Goal: Information Seeking & Learning: Check status

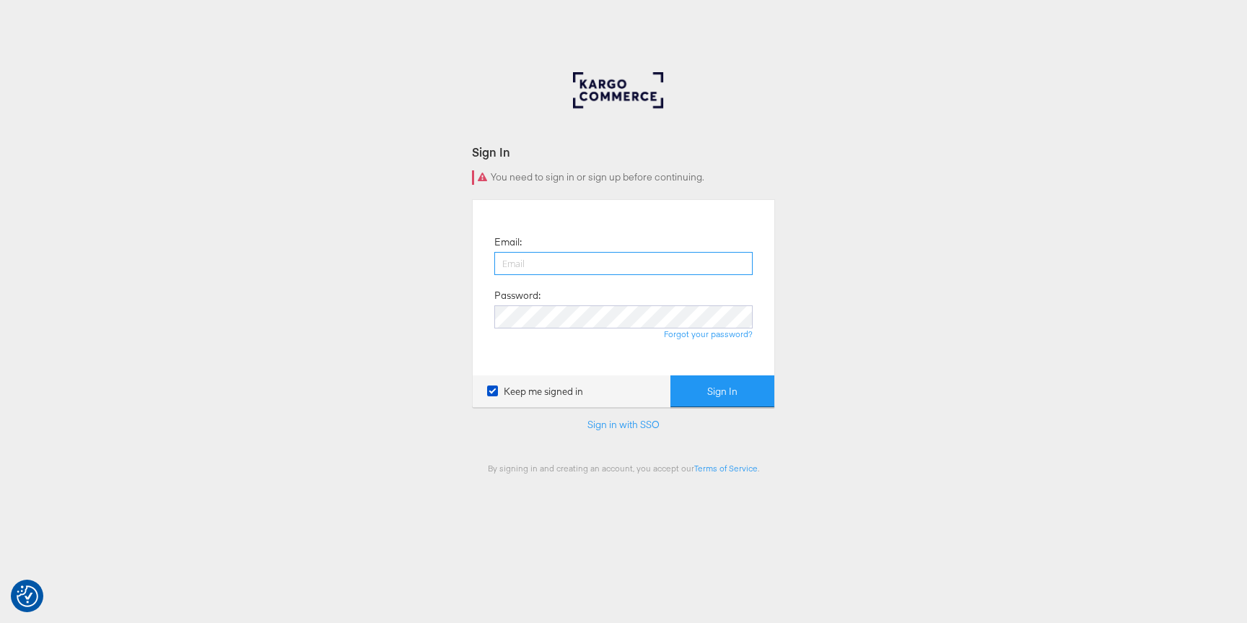
type input "chris.gallagher@kargo.com"
click at [745, 397] on button "Sign In" at bounding box center [722, 391] width 104 height 32
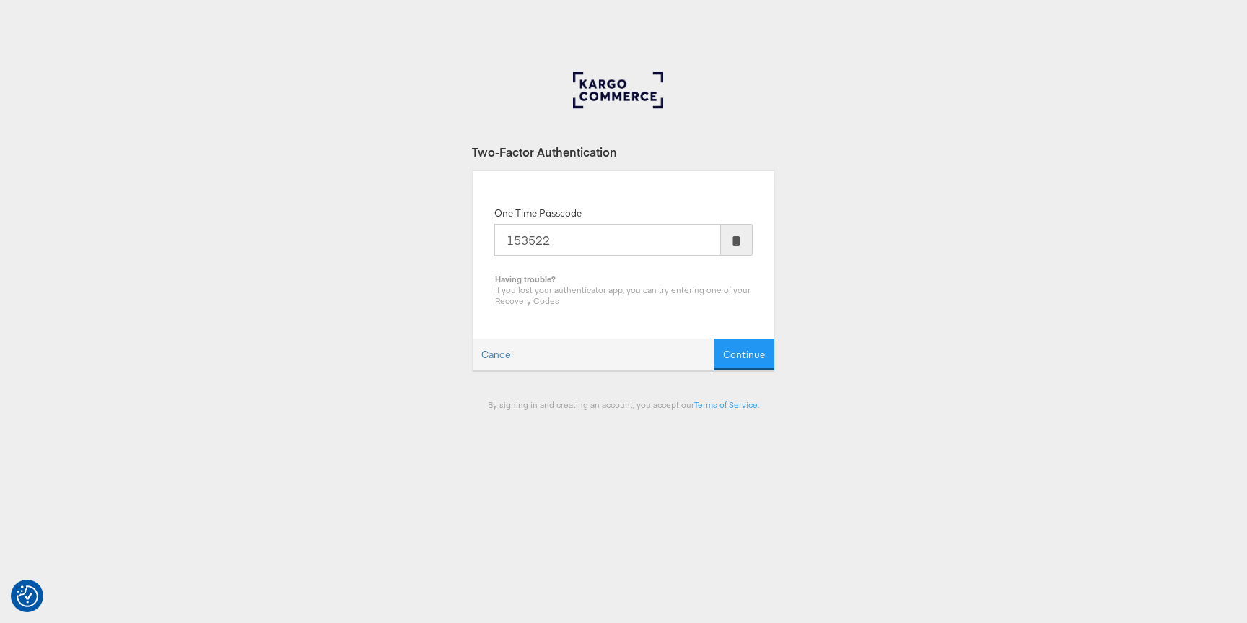
type input "153522"
click at [714, 338] on button "Continue" at bounding box center [744, 354] width 61 height 32
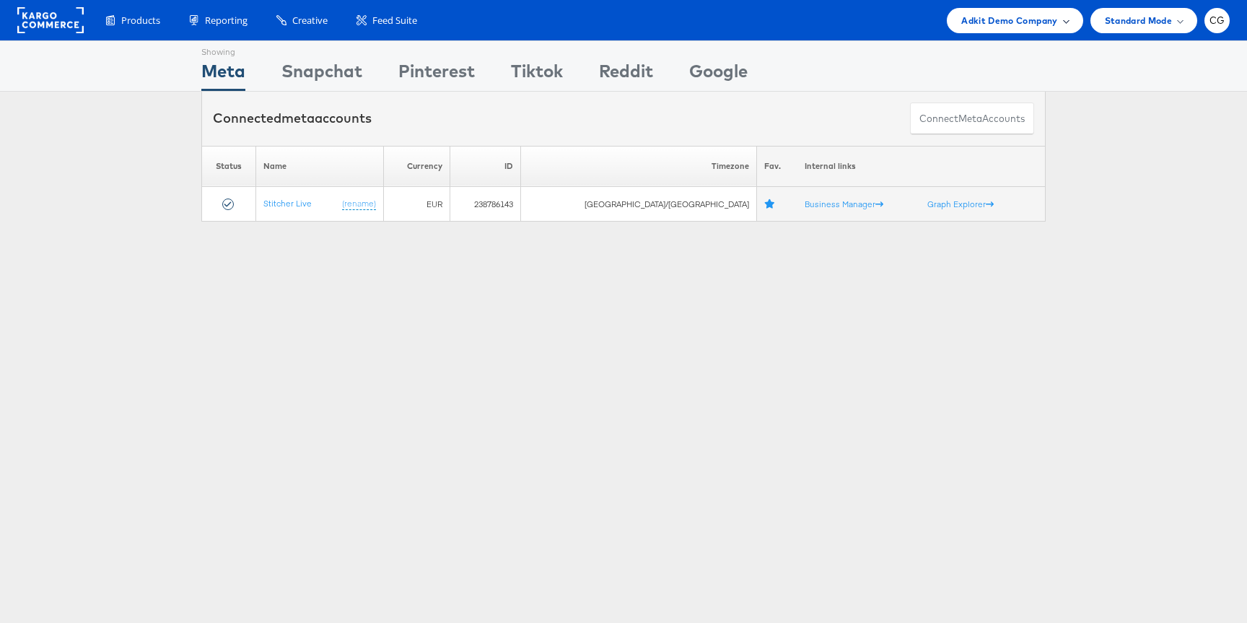
click at [1062, 13] on div "Adkit Demo Company" at bounding box center [1014, 20] width 107 height 15
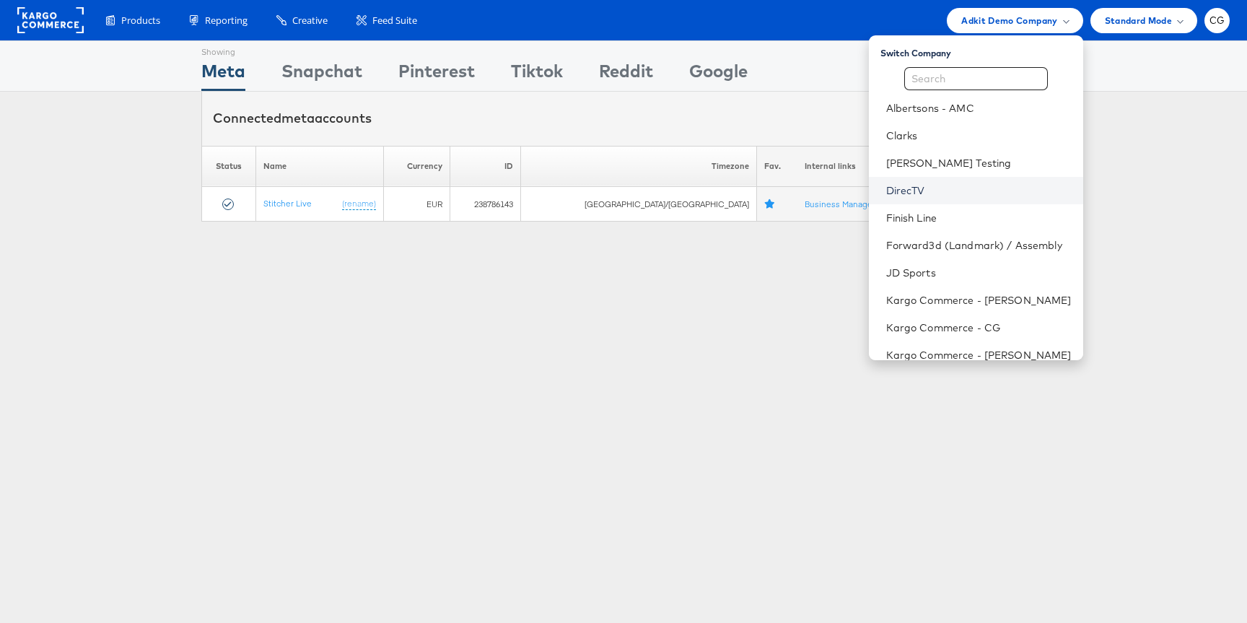
click at [919, 192] on link "DirecTV" at bounding box center [978, 190] width 185 height 14
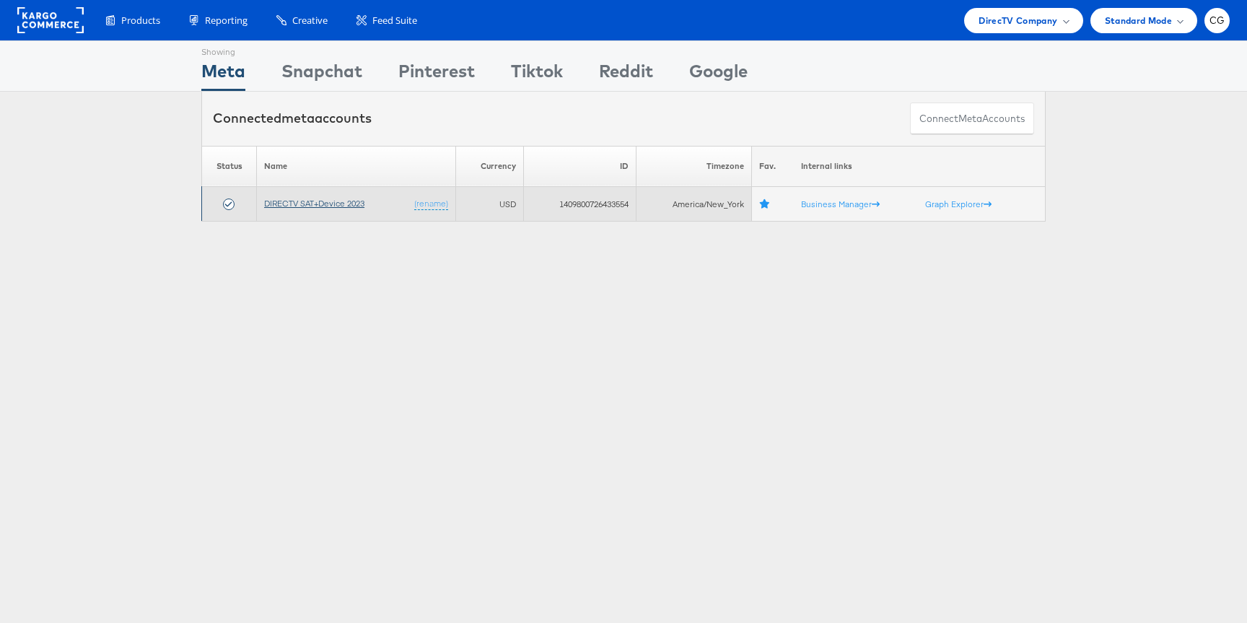
click at [338, 202] on link "DIRECTV SAT+Device 2023" at bounding box center [314, 203] width 100 height 11
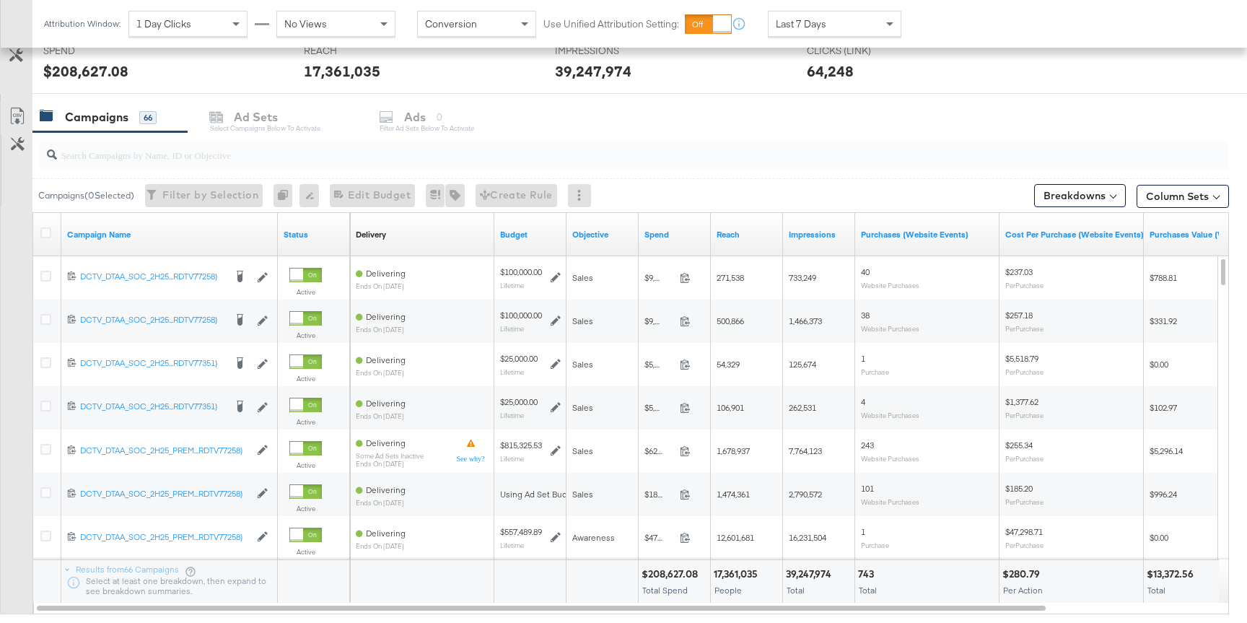
scroll to position [561, 0]
drag, startPoint x: 274, startPoint y: 216, endPoint x: 512, endPoint y: 232, distance: 238.6
click at [33, 211] on div "Campaign Name Status Delivery Sorting Unavailable Budget Objective Spend Reach …" at bounding box center [33, 211] width 0 height 0
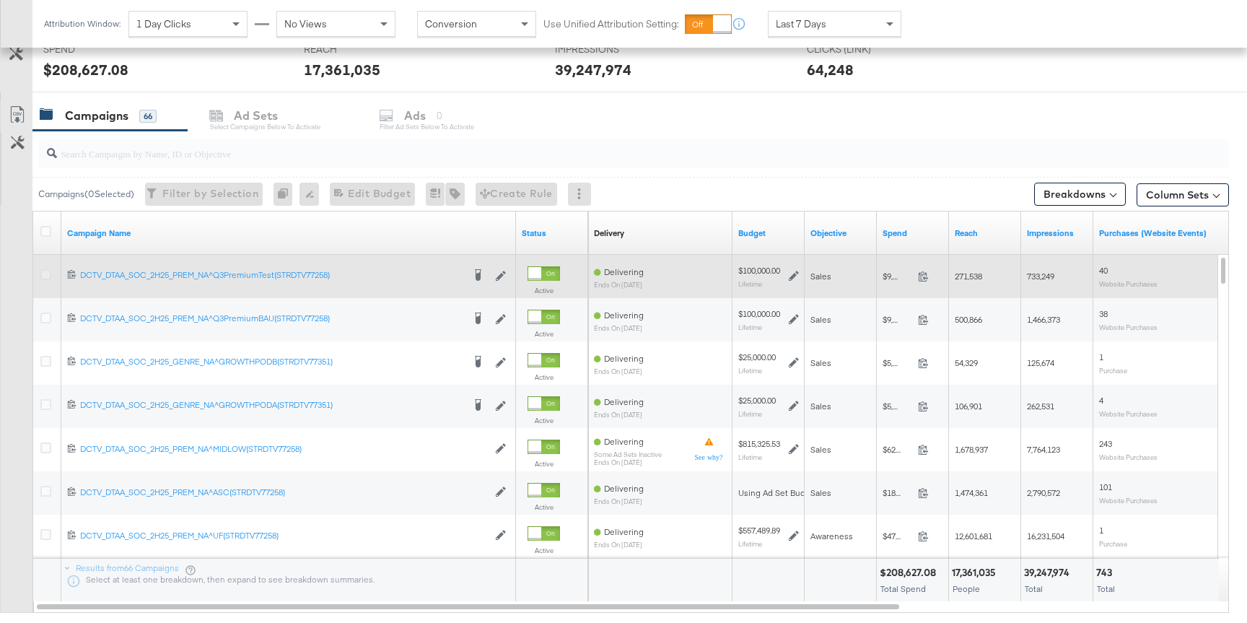
click at [44, 277] on icon at bounding box center [45, 274] width 11 height 11
click at [0, 0] on input "checkbox" at bounding box center [0, 0] width 0 height 0
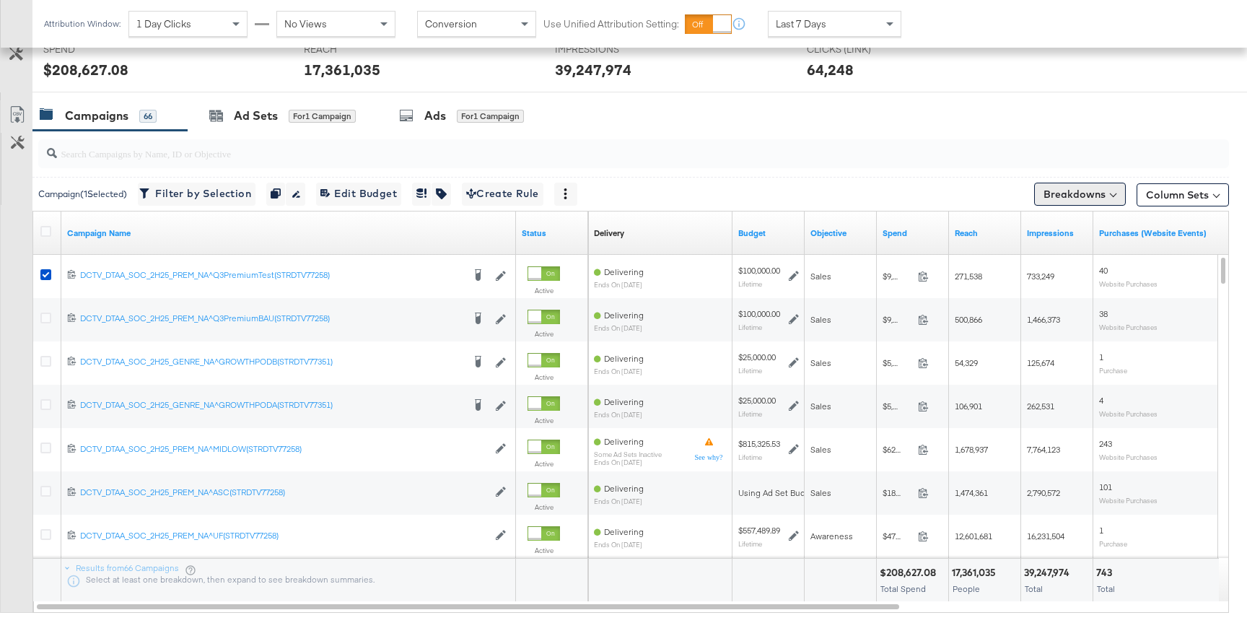
click at [1066, 198] on button "Breakdowns" at bounding box center [1080, 194] width 92 height 23
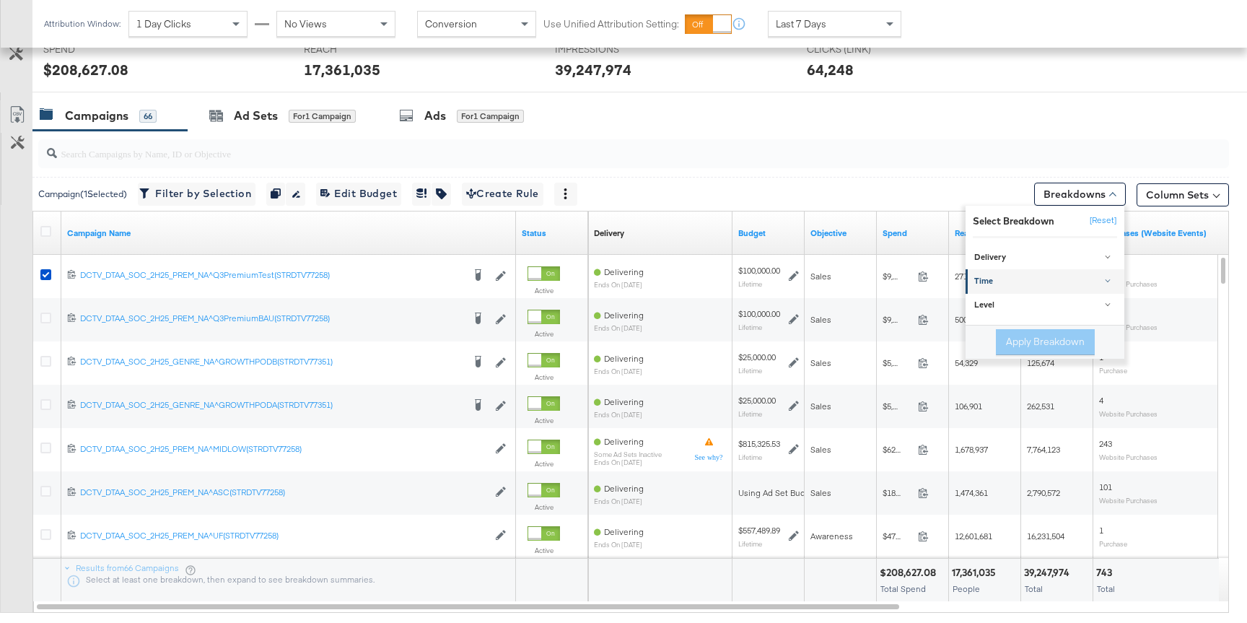
click at [1111, 276] on div "Time" at bounding box center [1046, 282] width 144 height 12
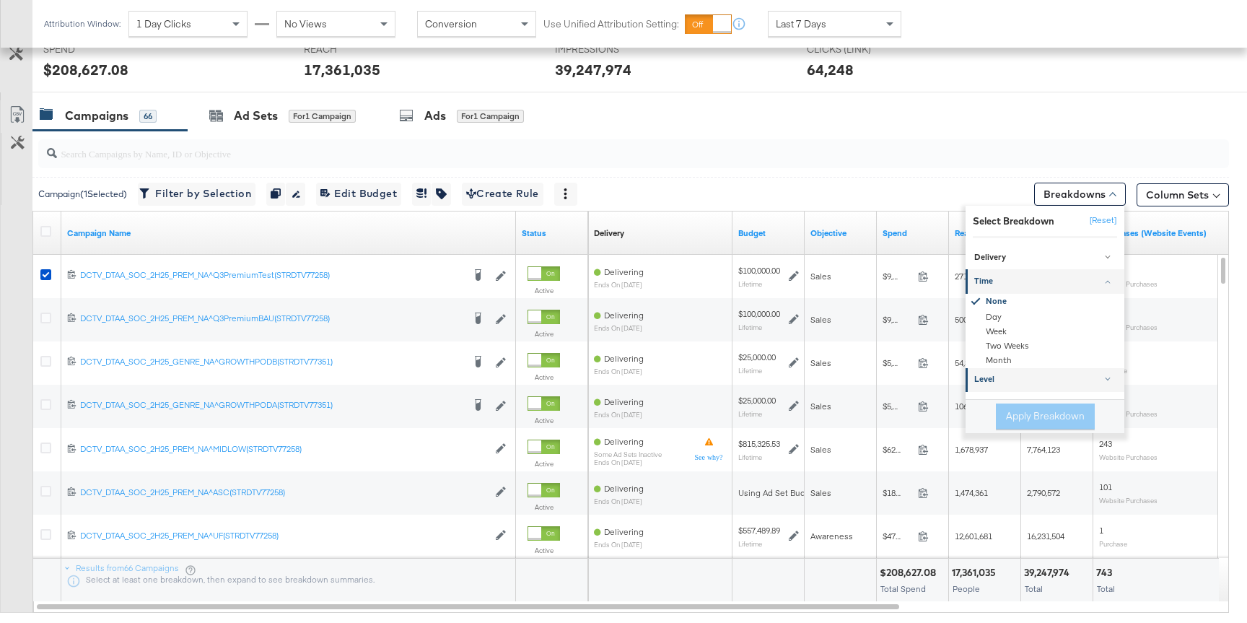
click at [1015, 380] on div "Level" at bounding box center [1046, 380] width 144 height 12
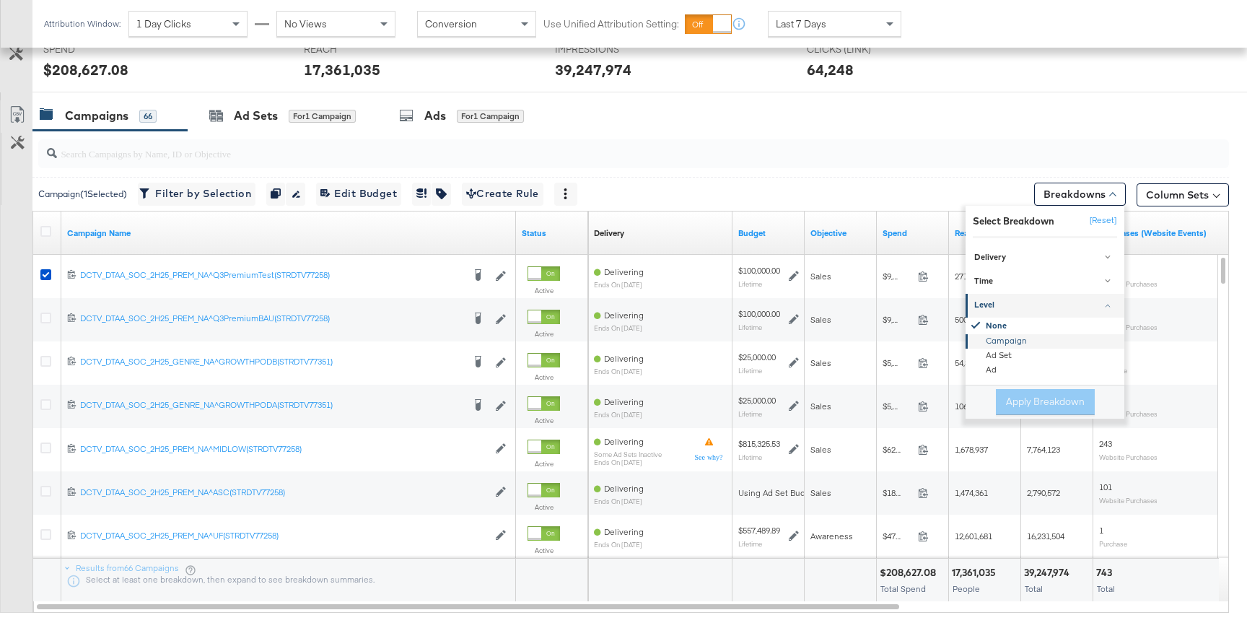
click at [1020, 345] on div "Campaign" at bounding box center [1046, 341] width 157 height 14
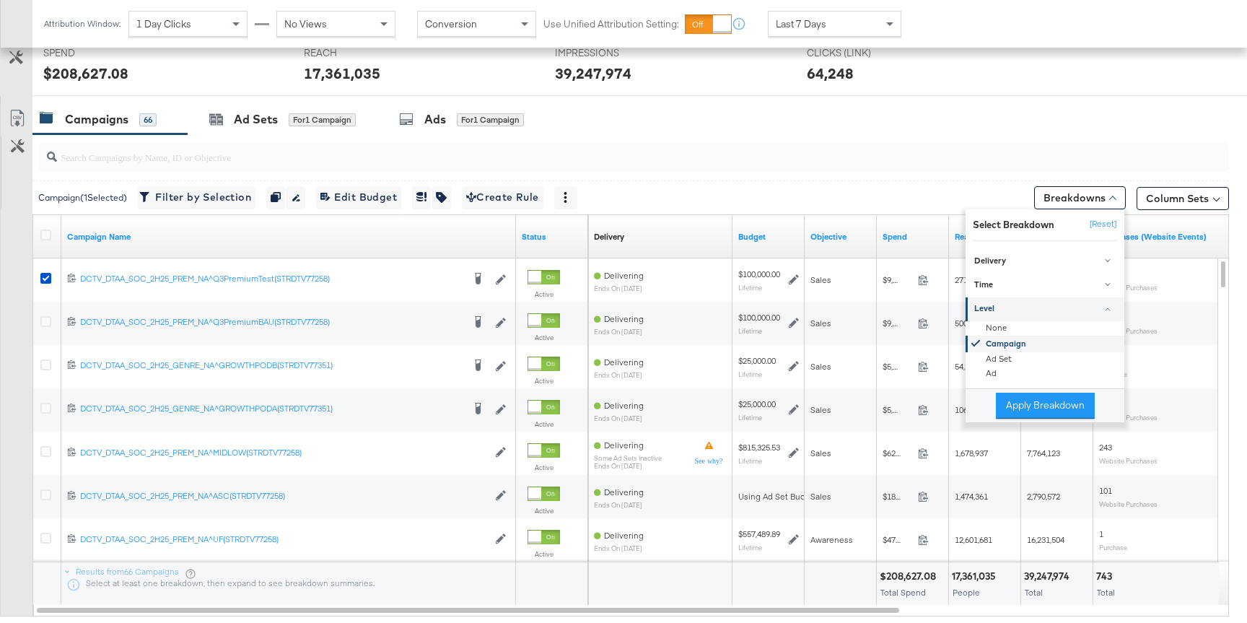
scroll to position [541, 0]
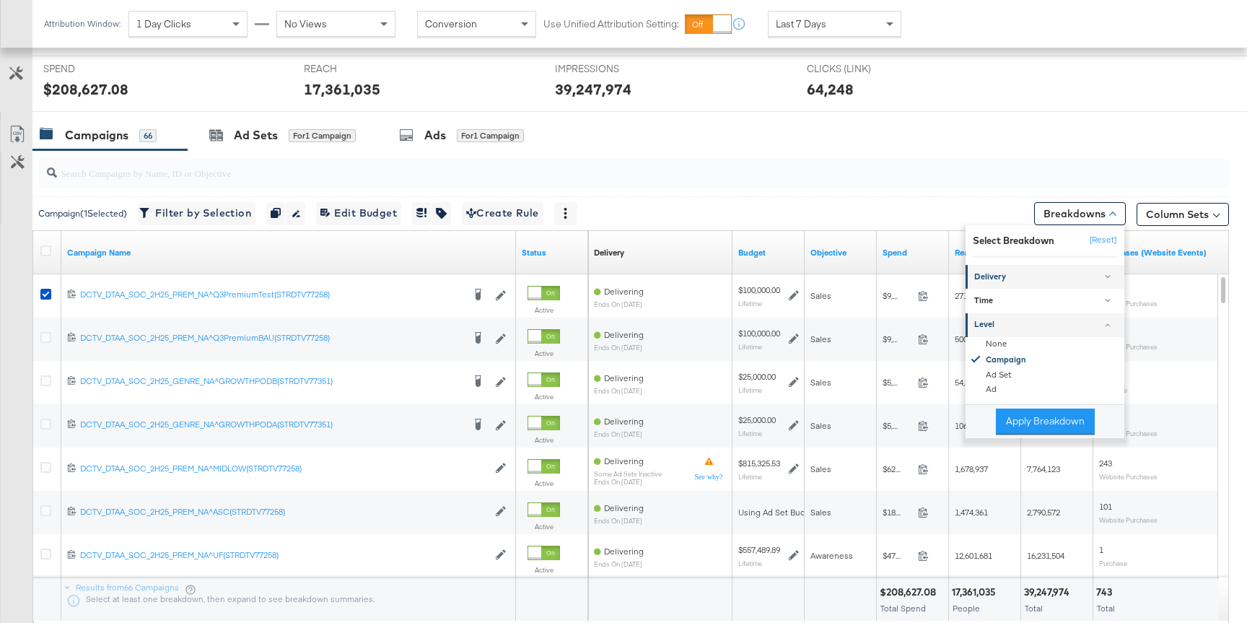
click at [1034, 272] on div "Delivery" at bounding box center [1046, 277] width 144 height 12
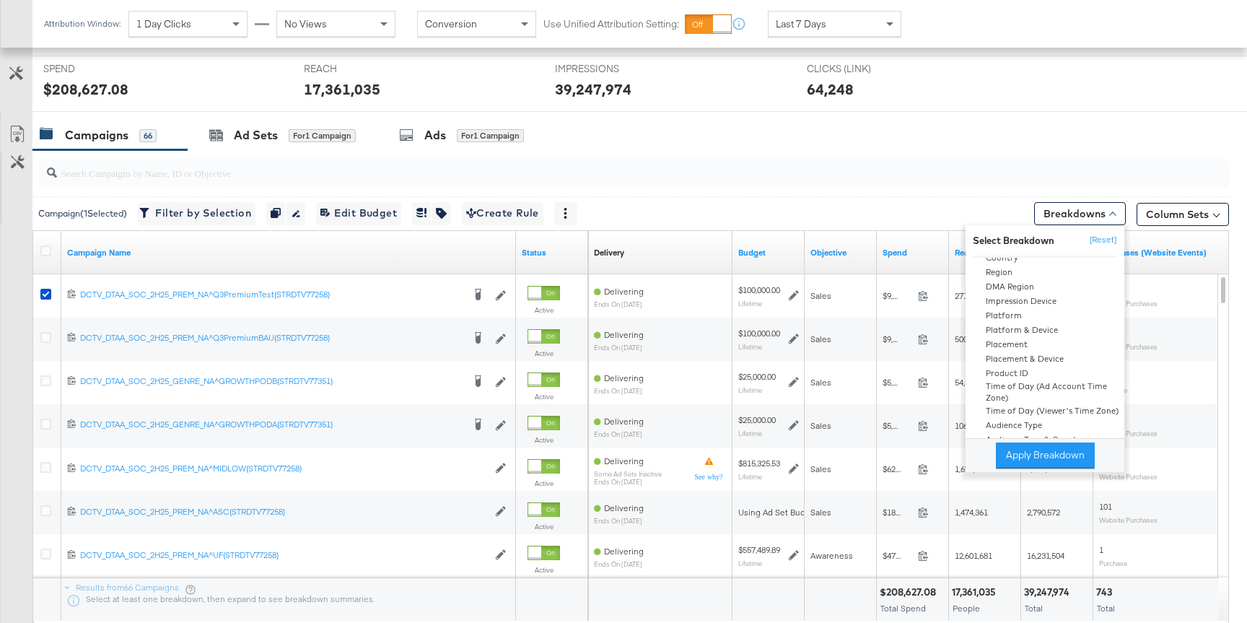
scroll to position [110, 0]
click at [986, 143] on div "Campaigns 66 Ad Sets for 1 Campaign Ads for 1 Campaign" at bounding box center [639, 135] width 1214 height 31
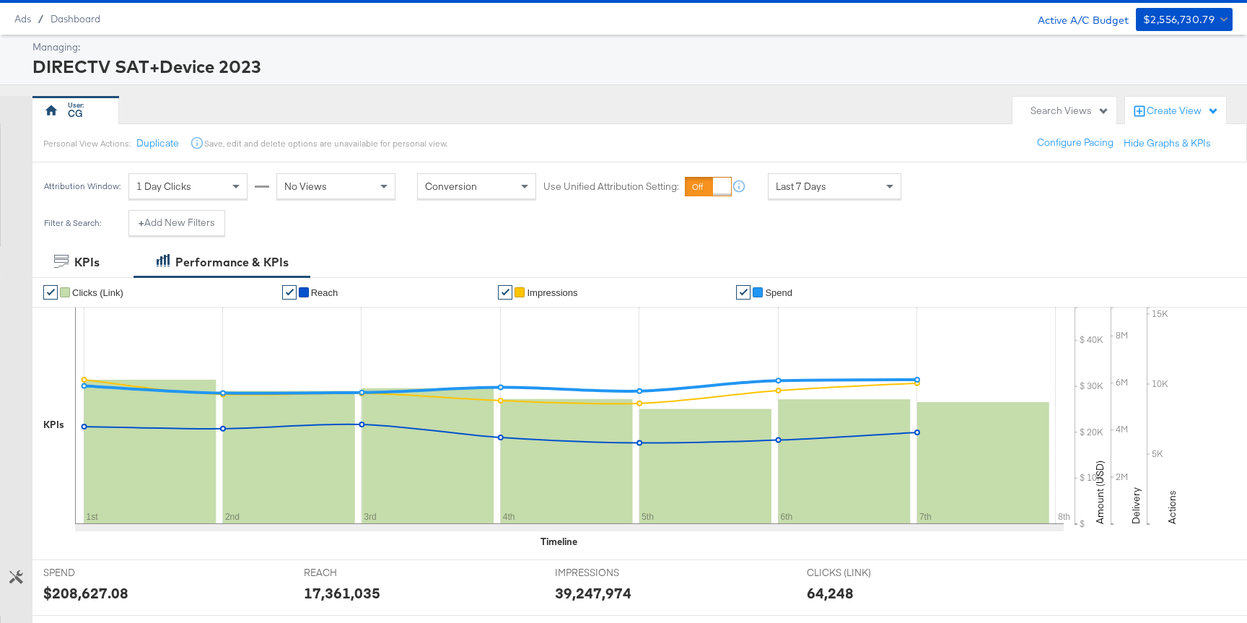
scroll to position [0, 0]
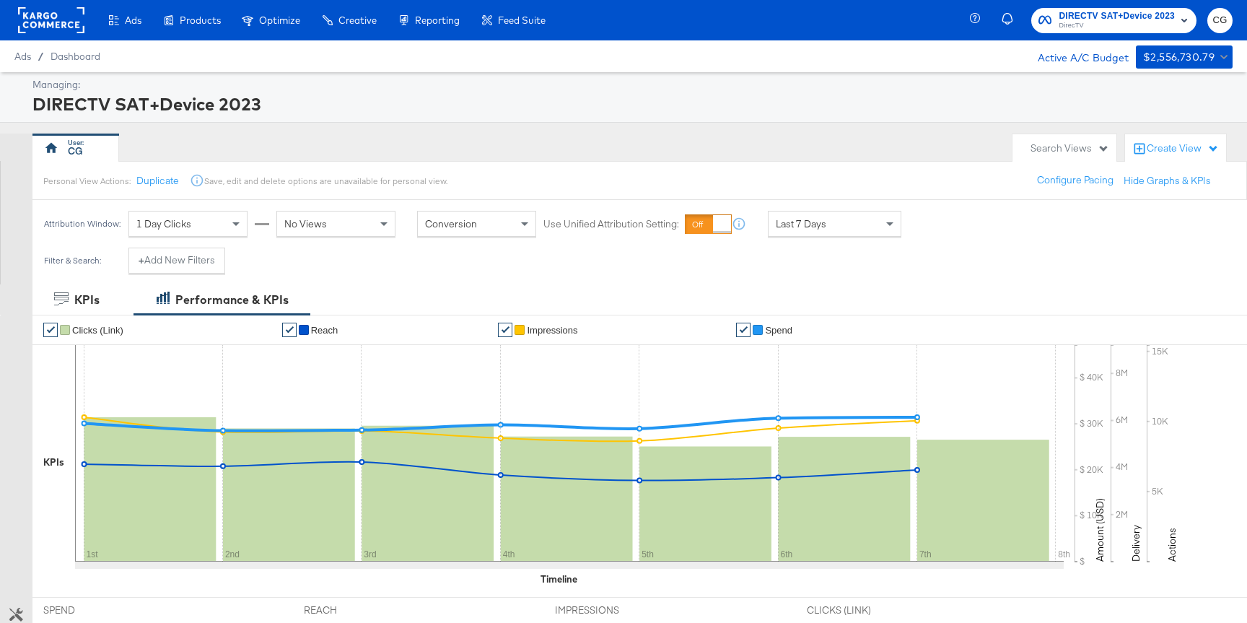
click at [1100, 149] on div "Search Views" at bounding box center [1069, 148] width 79 height 14
click at [340, 229] on div "No Views" at bounding box center [336, 223] width 118 height 25
click at [482, 226] on div "Conversion" at bounding box center [477, 223] width 118 height 25
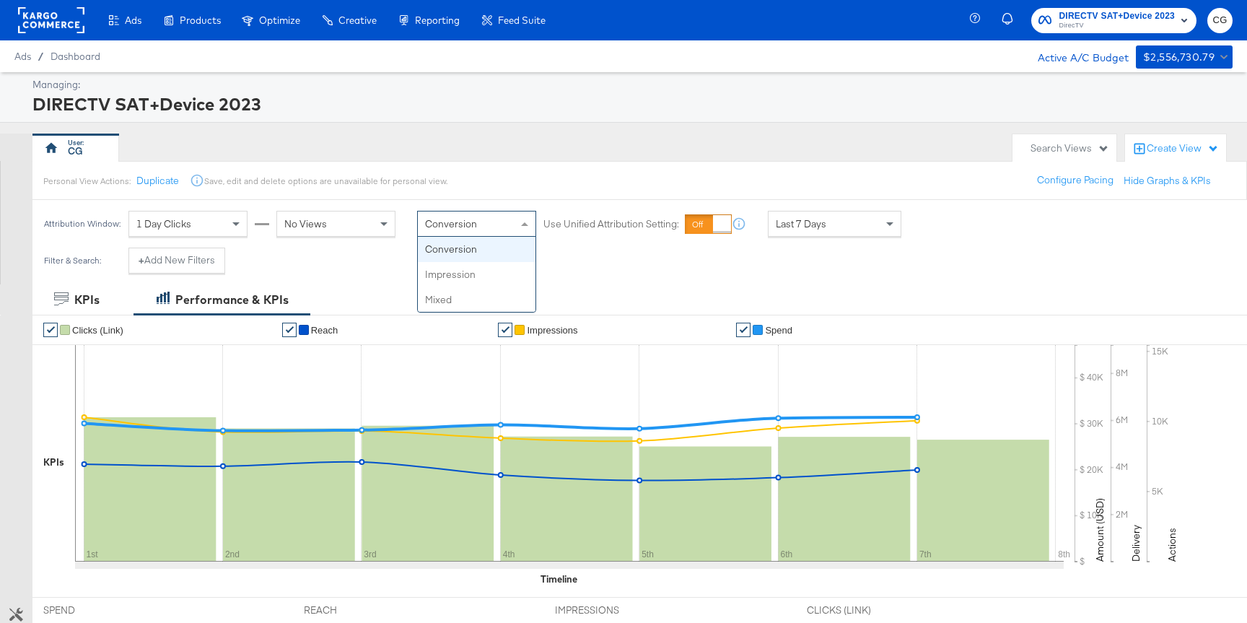
click at [482, 226] on div "Conversion" at bounding box center [477, 223] width 118 height 25
click at [631, 185] on div "Personal View Actions: Duplicate Save, edit and delete options are unavailable …" at bounding box center [639, 180] width 1215 height 39
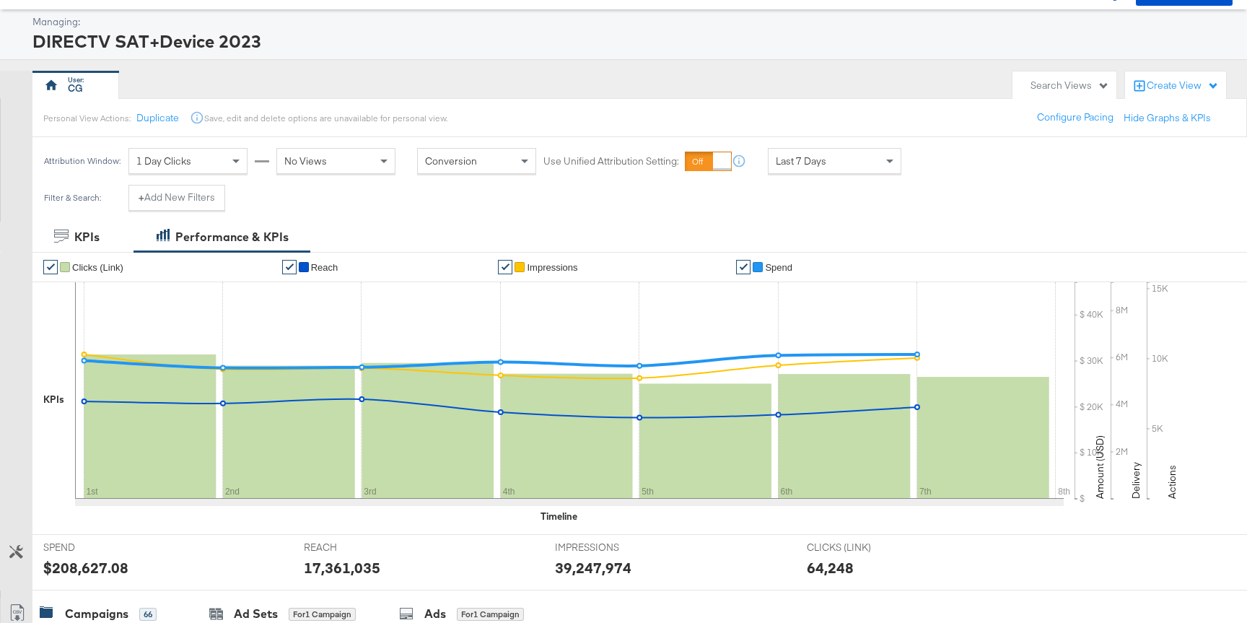
scroll to position [67, 0]
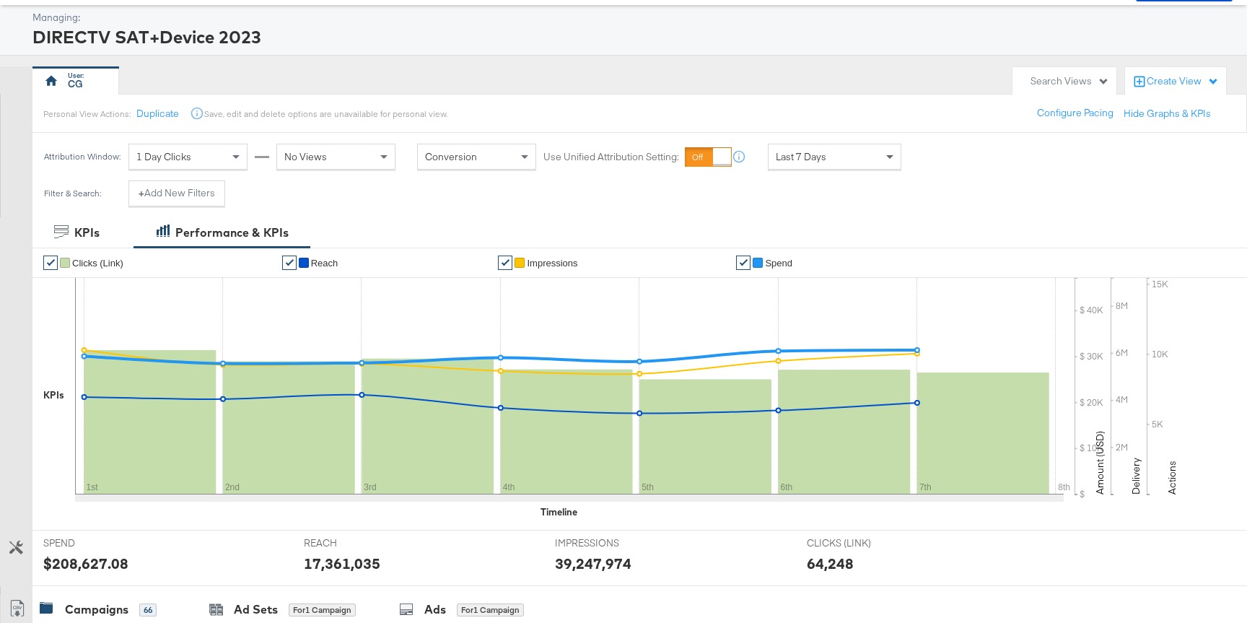
click at [895, 160] on span at bounding box center [891, 156] width 18 height 25
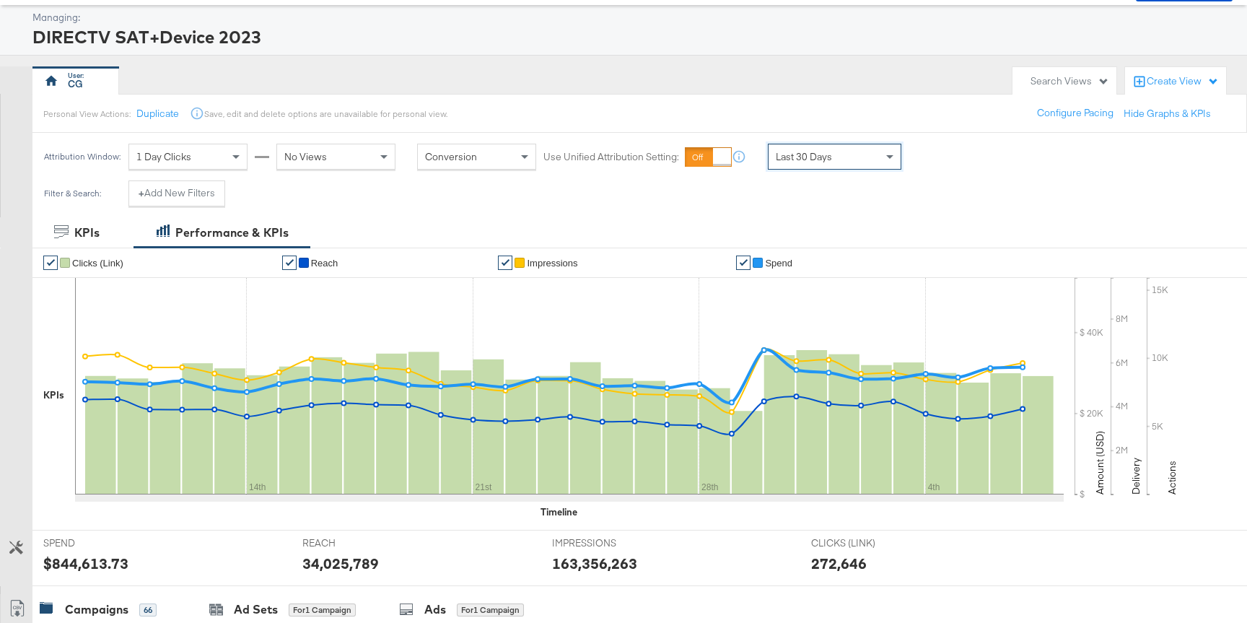
click at [472, 157] on span "Conversion" at bounding box center [451, 156] width 52 height 13
click at [343, 152] on div "No Views" at bounding box center [336, 156] width 118 height 25
click at [539, 129] on div "Personal View Actions: Duplicate Save, edit and delete options are unavailable …" at bounding box center [639, 113] width 1215 height 39
click at [793, 182] on div "Filter & Search: + Add New Filters" at bounding box center [623, 198] width 1247 height 37
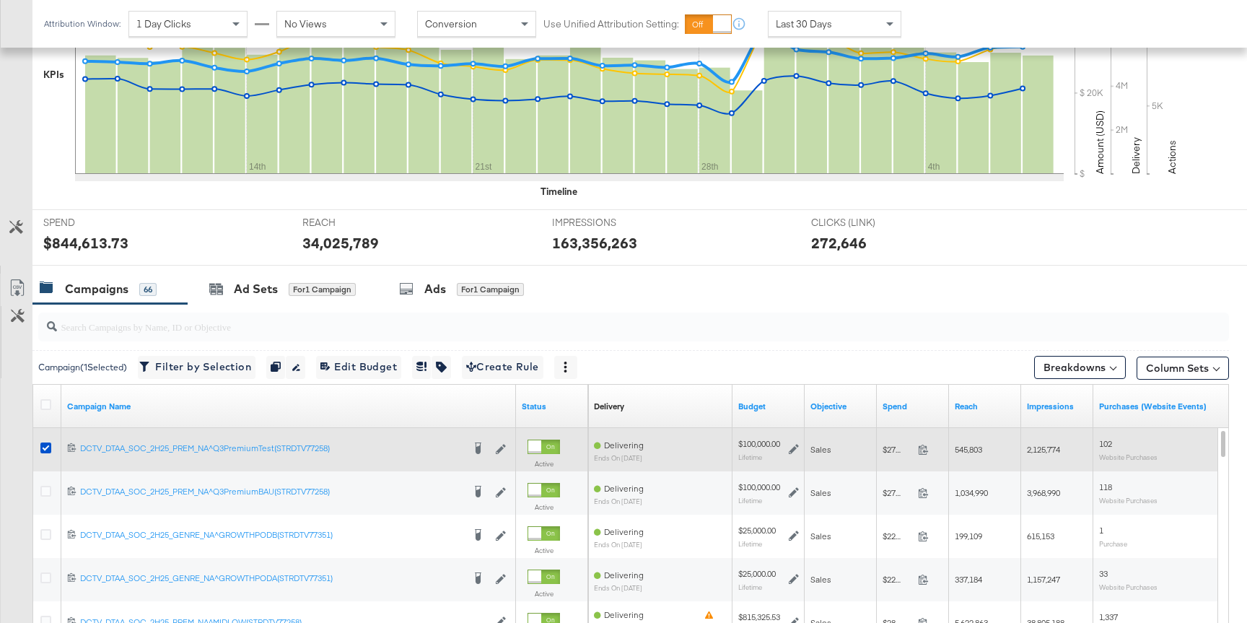
scroll to position [390, 0]
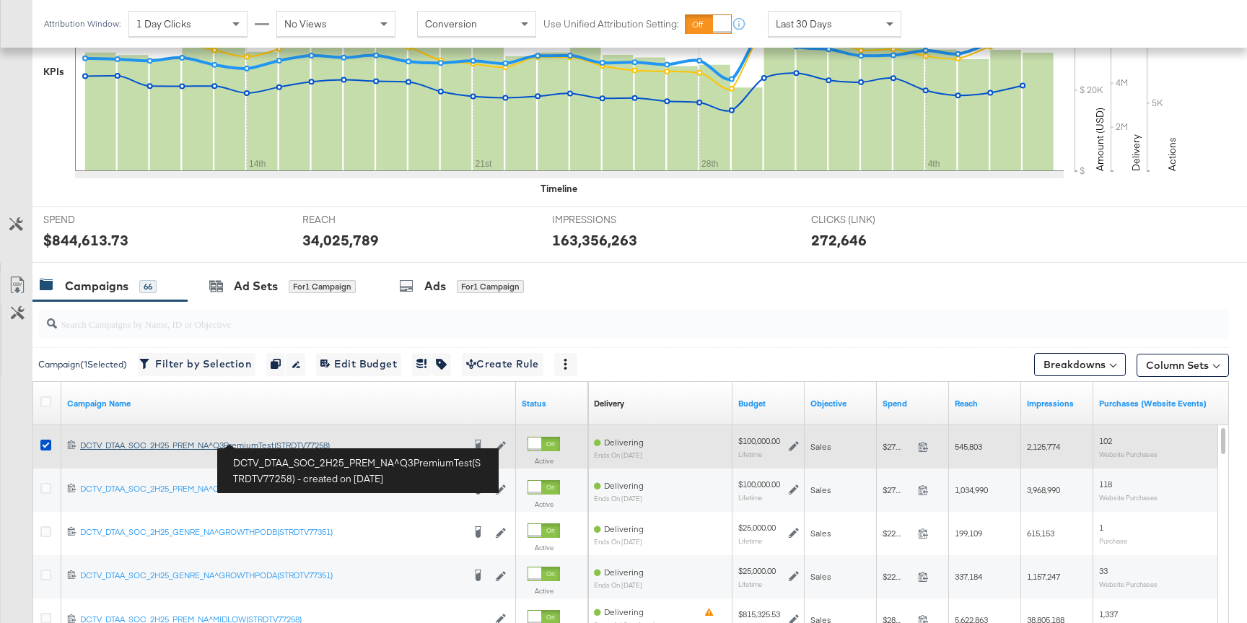
click at [162, 441] on div "DCTV_DTAA_SOC_2H25_PREM_NA^Q3PremiumTest(STRDTV77258) DCTV_DTAA_SOC_2H25_PREM_N…" at bounding box center [271, 445] width 382 height 12
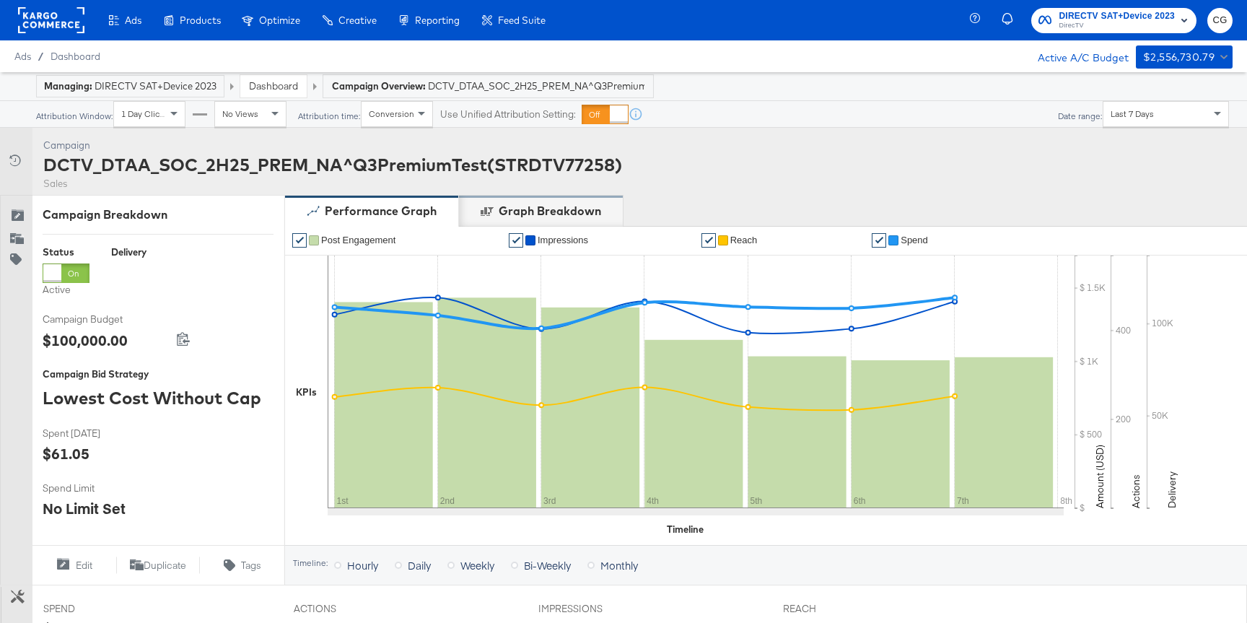
click at [532, 214] on div "Graph Breakdown" at bounding box center [550, 211] width 102 height 17
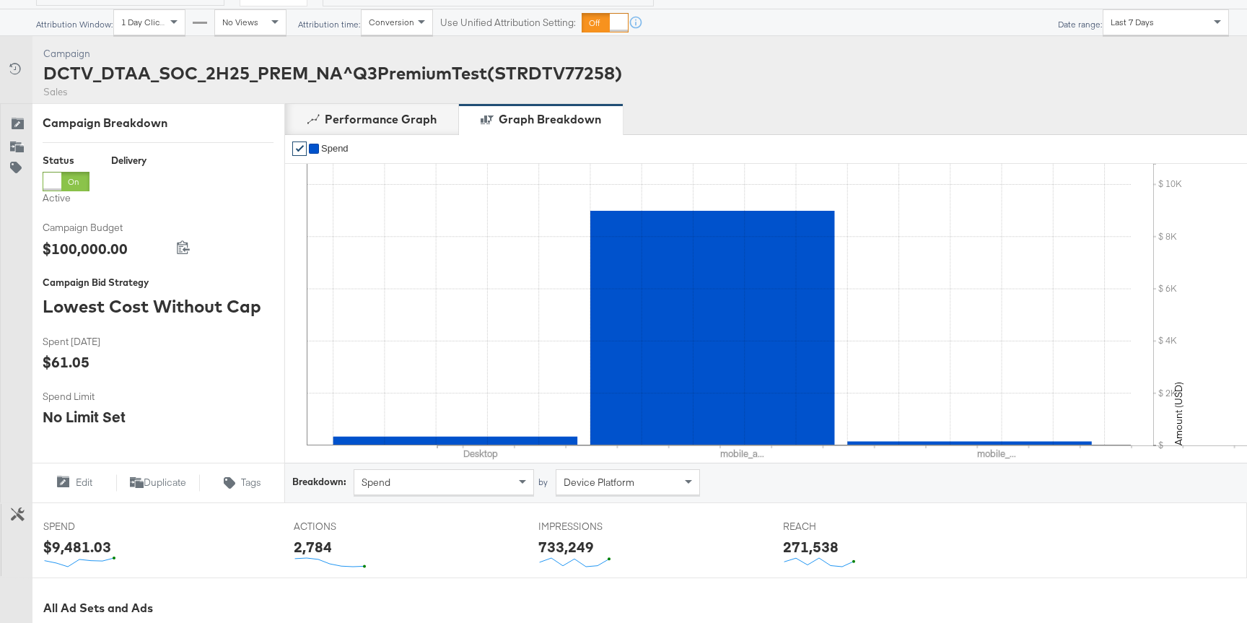
scroll to position [92, 0]
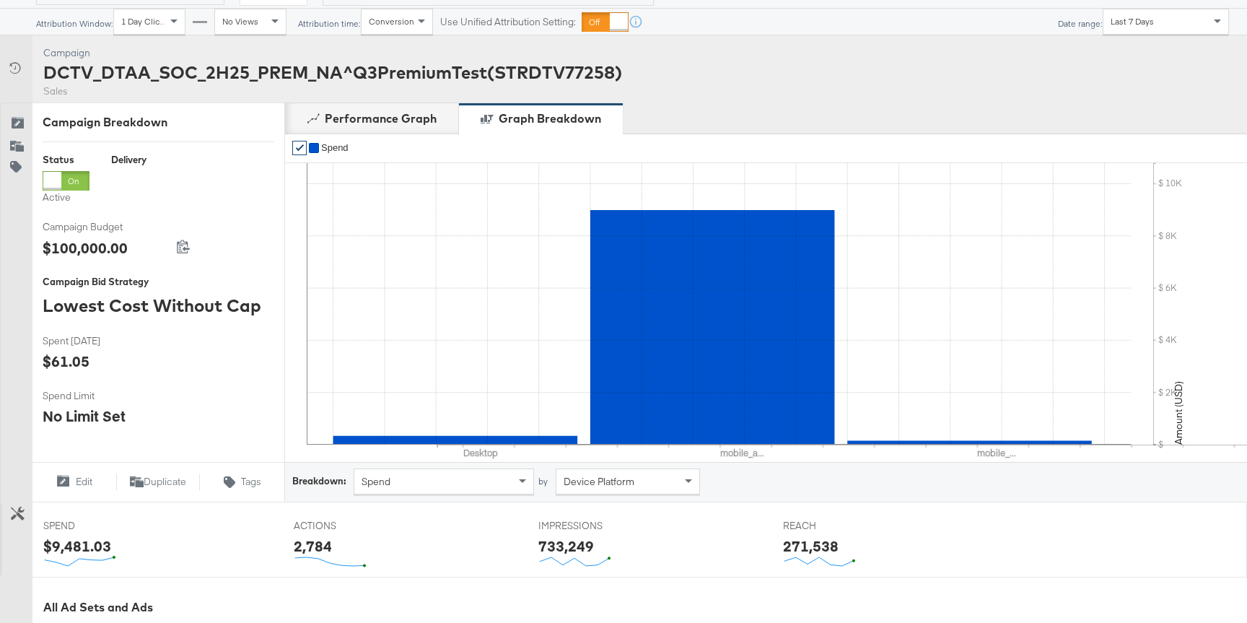
click at [566, 490] on div "Device Platform" at bounding box center [627, 481] width 143 height 25
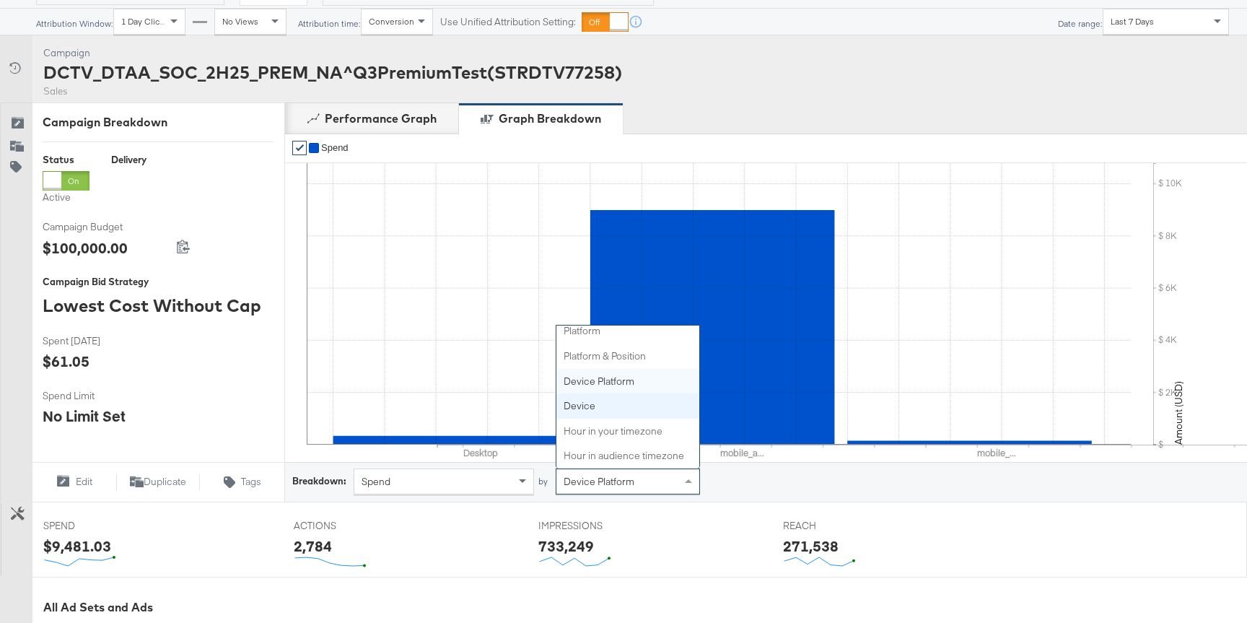
scroll to position [99, 0]
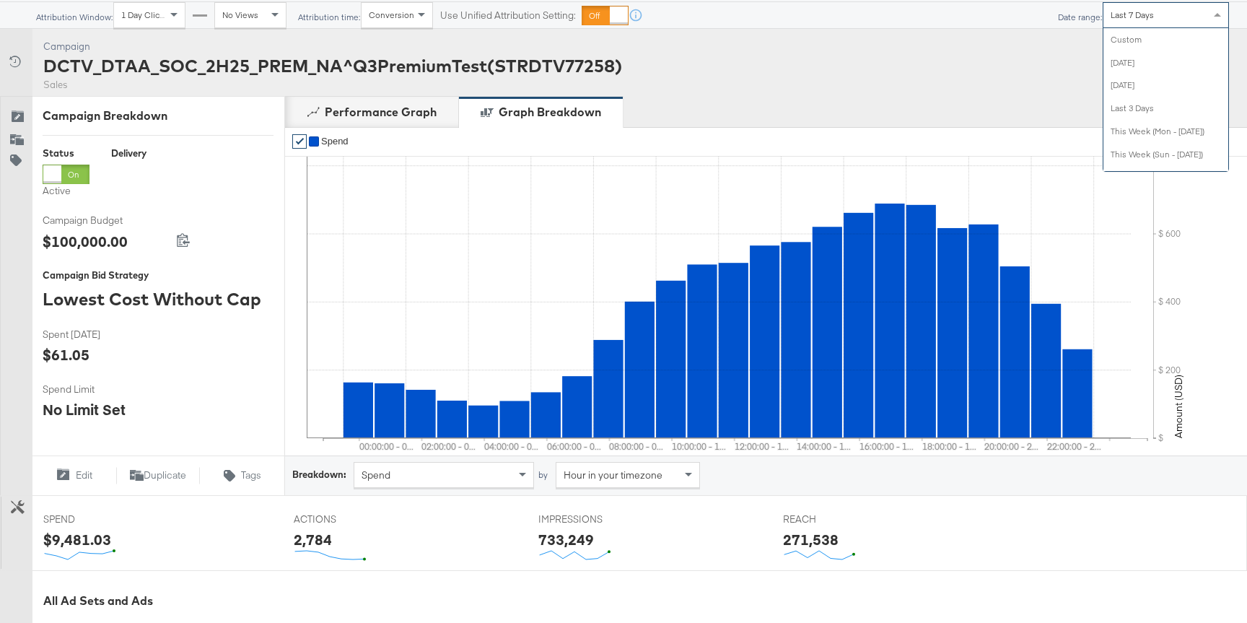
click at [1160, 23] on div "Last 7 Days" at bounding box center [1165, 15] width 125 height 25
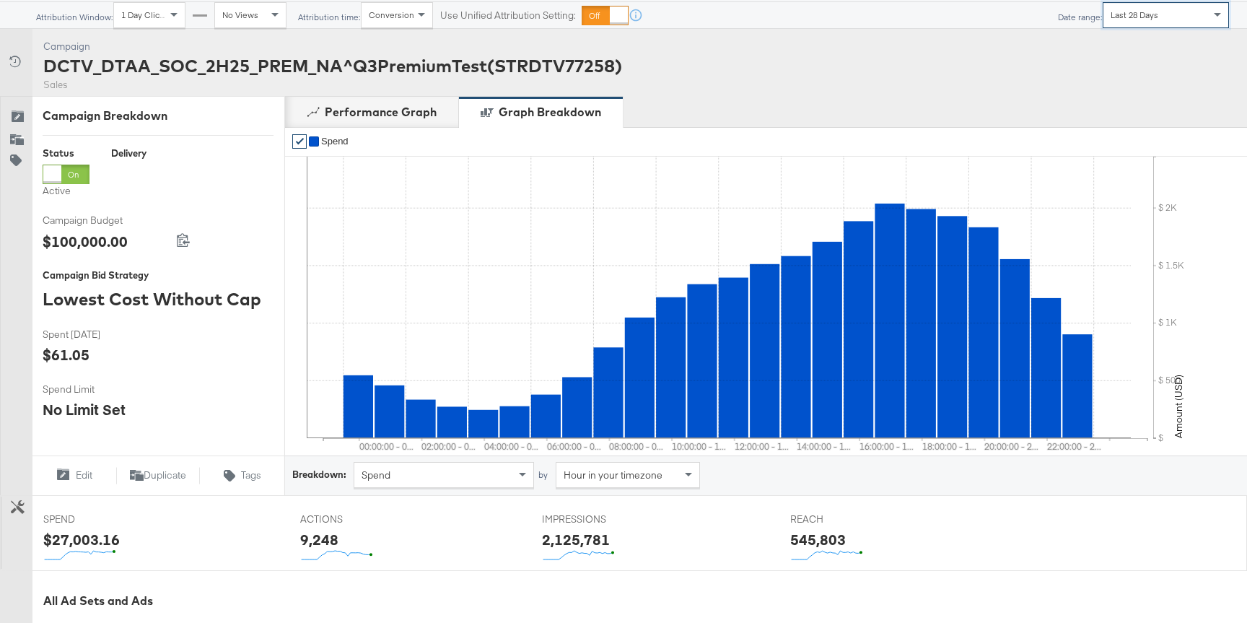
click at [599, 484] on div "Hour in your timezone" at bounding box center [627, 475] width 143 height 25
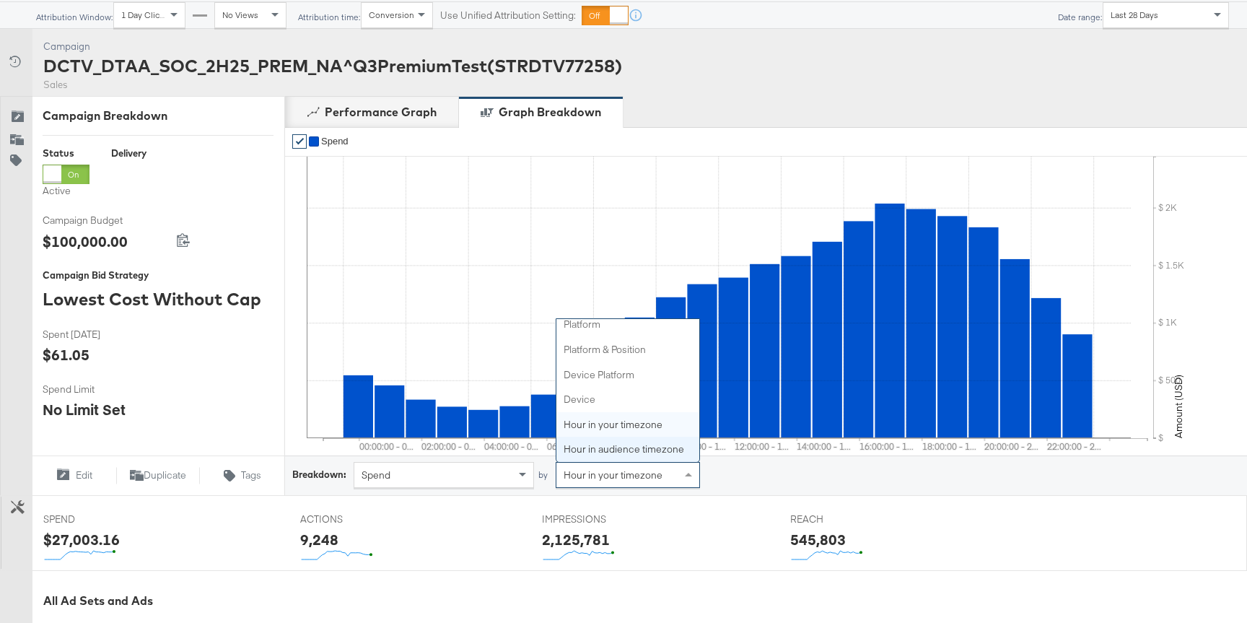
scroll to position [112, 0]
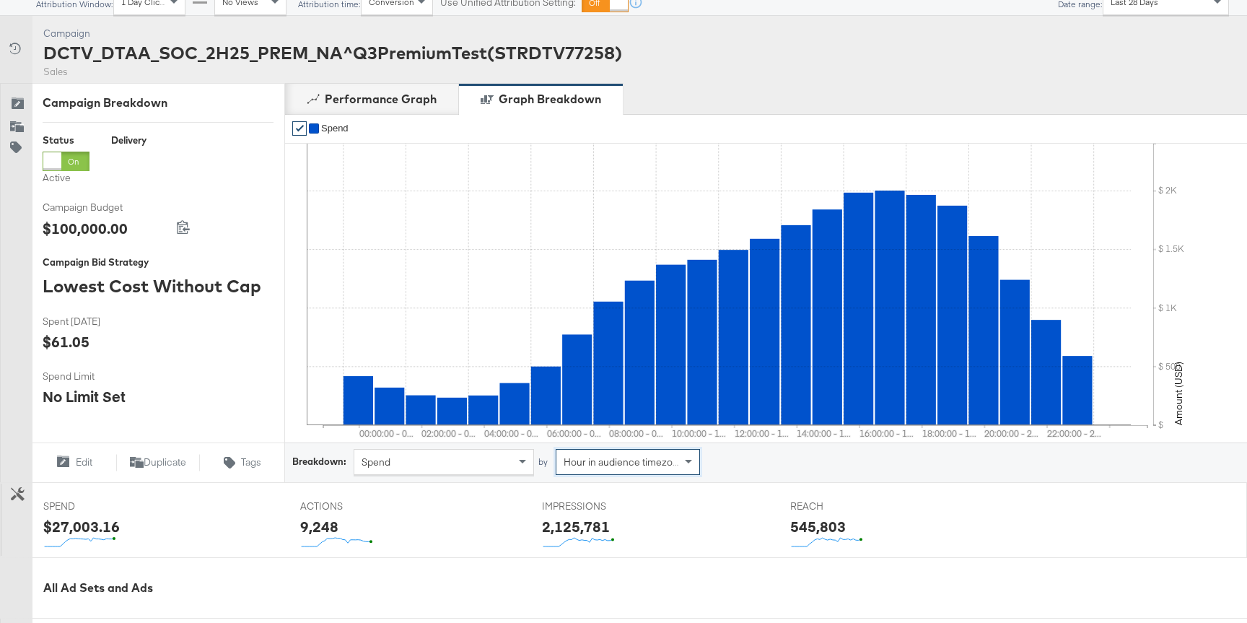
click at [666, 468] on div "Hour in audience timezone" at bounding box center [627, 462] width 143 height 25
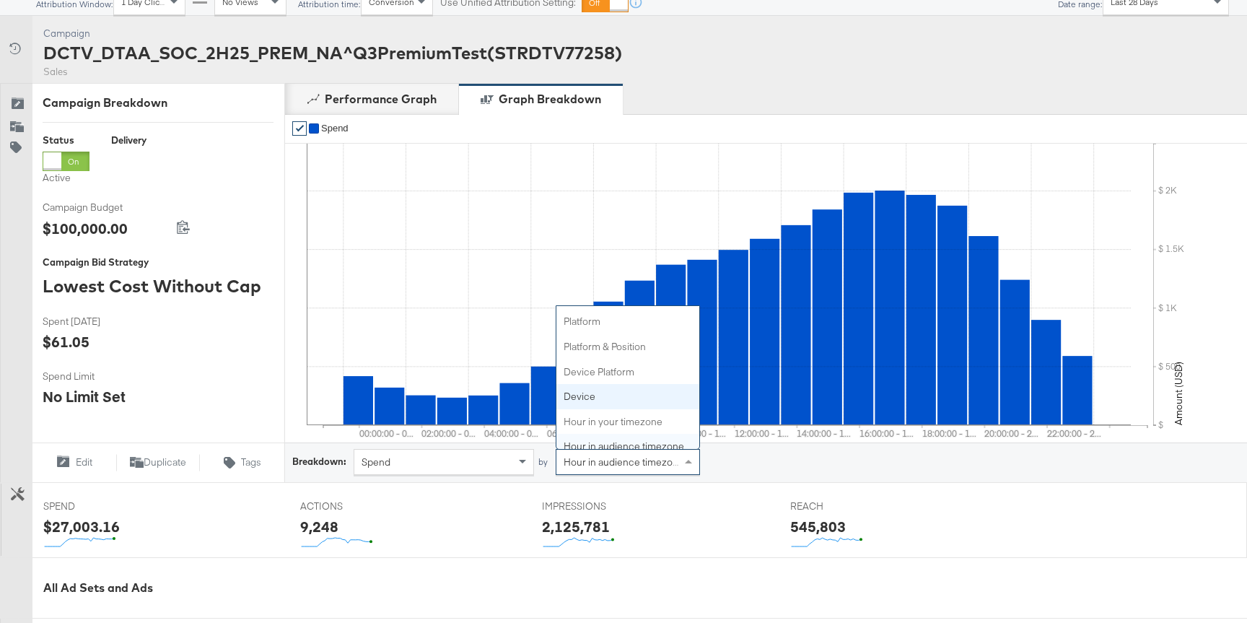
scroll to position [82, 0]
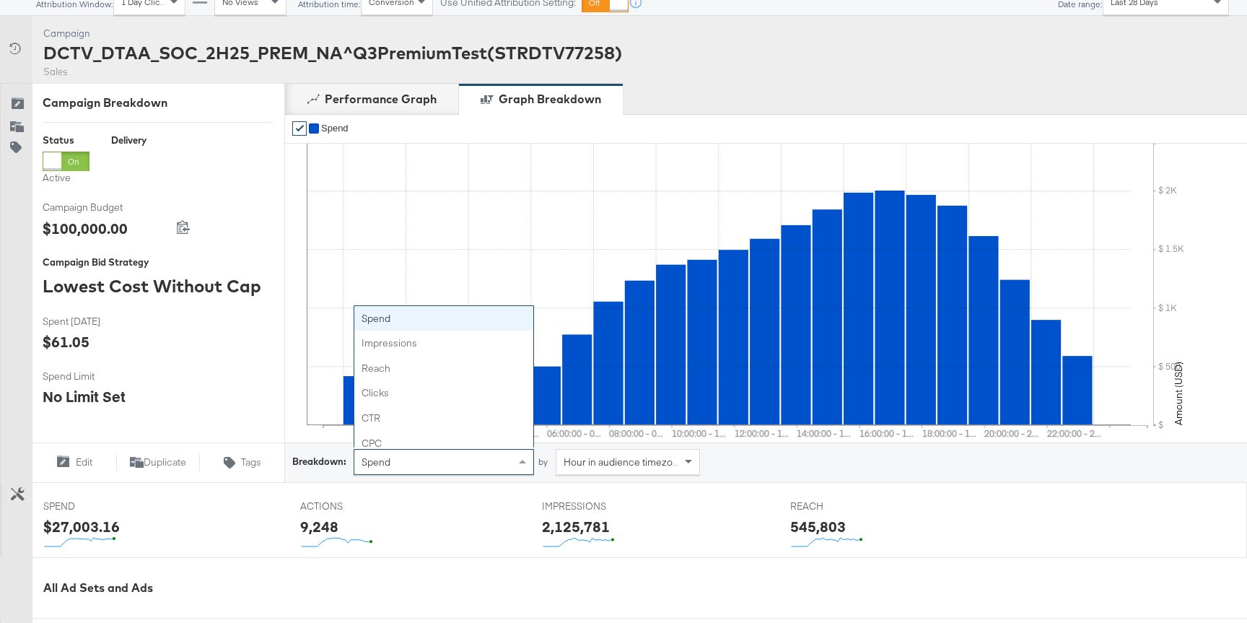
click at [448, 470] on div "Spend" at bounding box center [443, 462] width 179 height 25
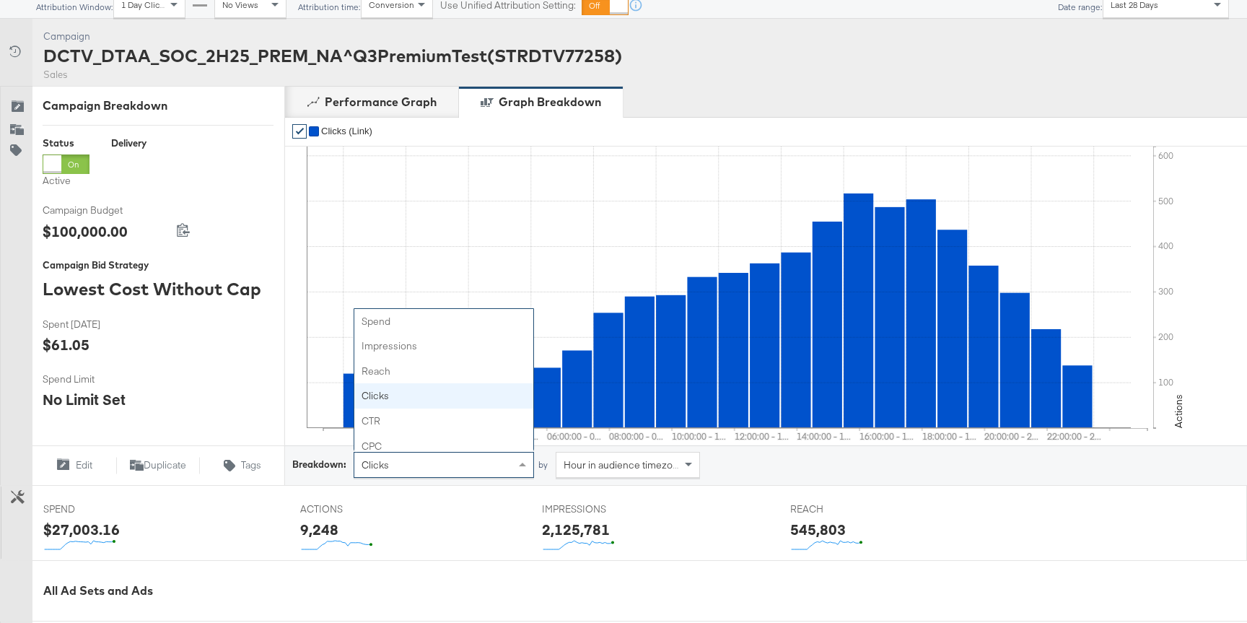
click at [453, 468] on div "Clicks" at bounding box center [443, 464] width 179 height 25
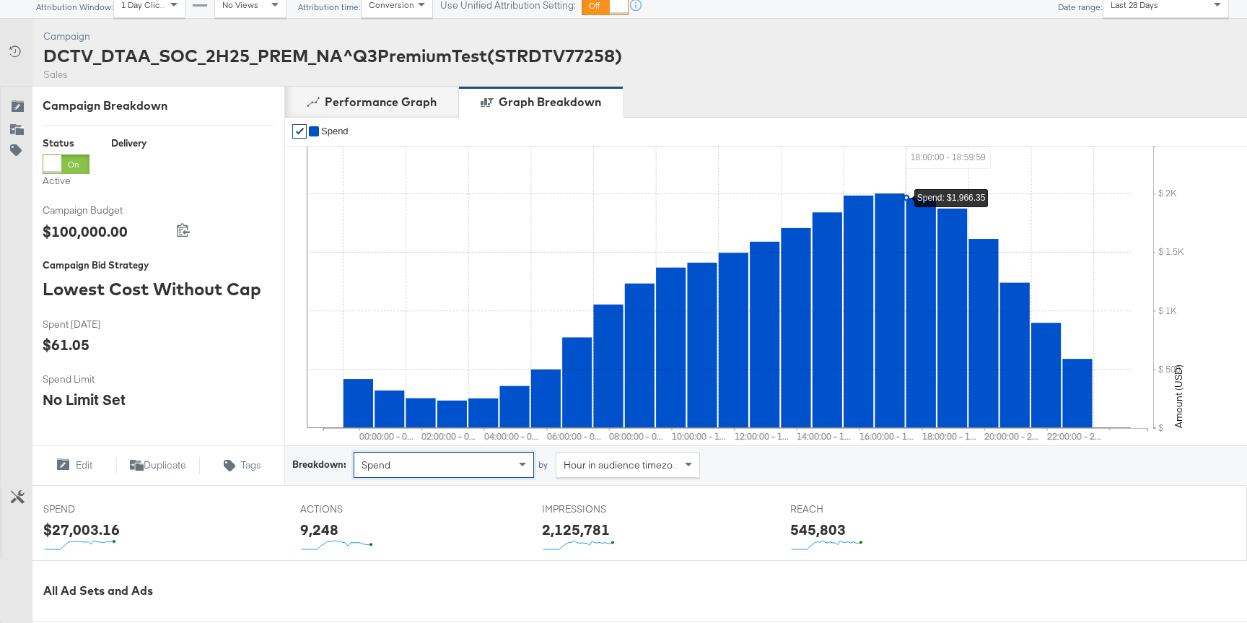
scroll to position [0, 0]
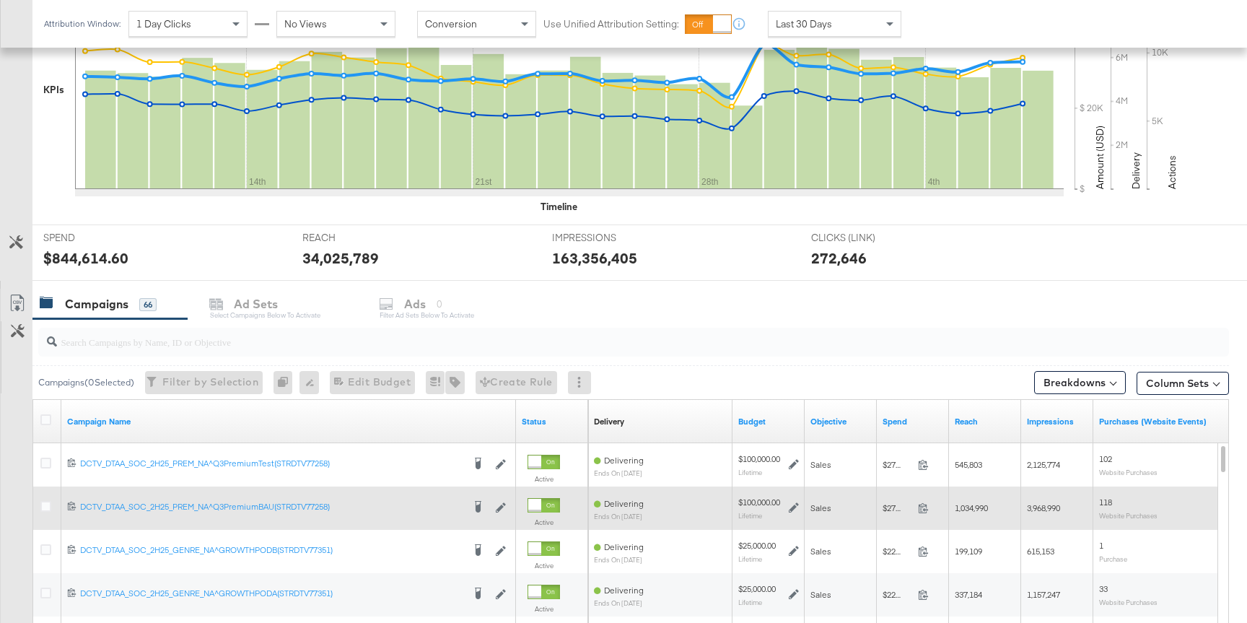
scroll to position [495, 0]
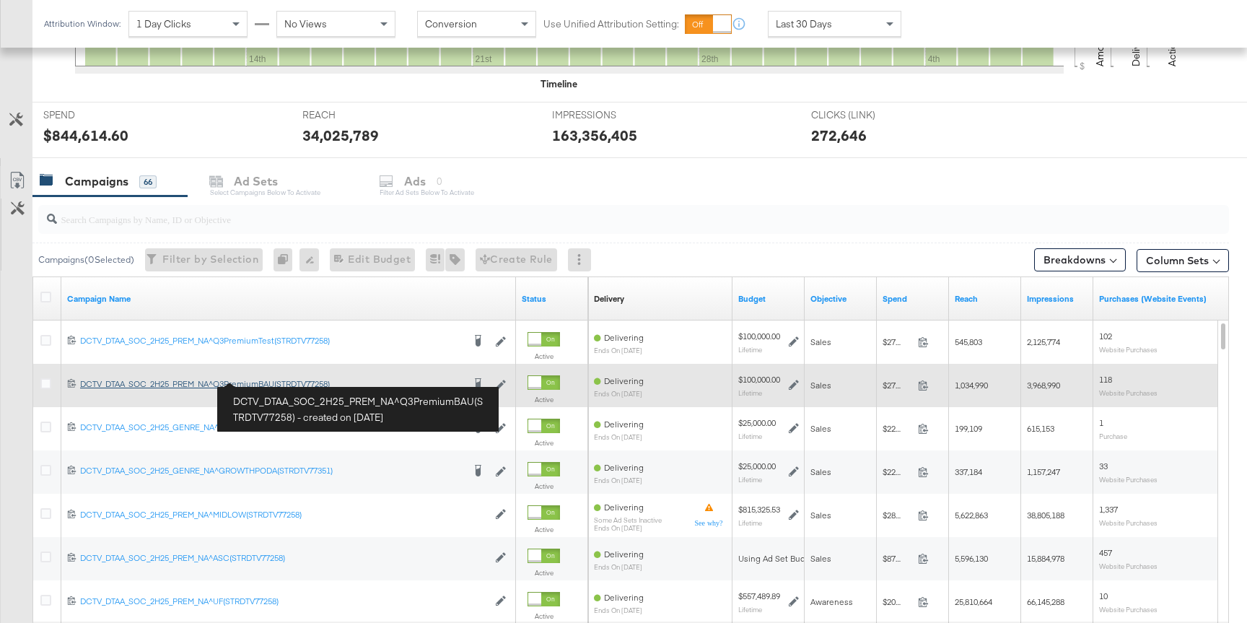
click at [222, 381] on div "DCTV_DTAA_SOC_2H25_PREM_NA^Q3PremiumBAU(STRDTV77258) DCTV_DTAA_SOC_2H25_PREM_NA…" at bounding box center [271, 384] width 382 height 12
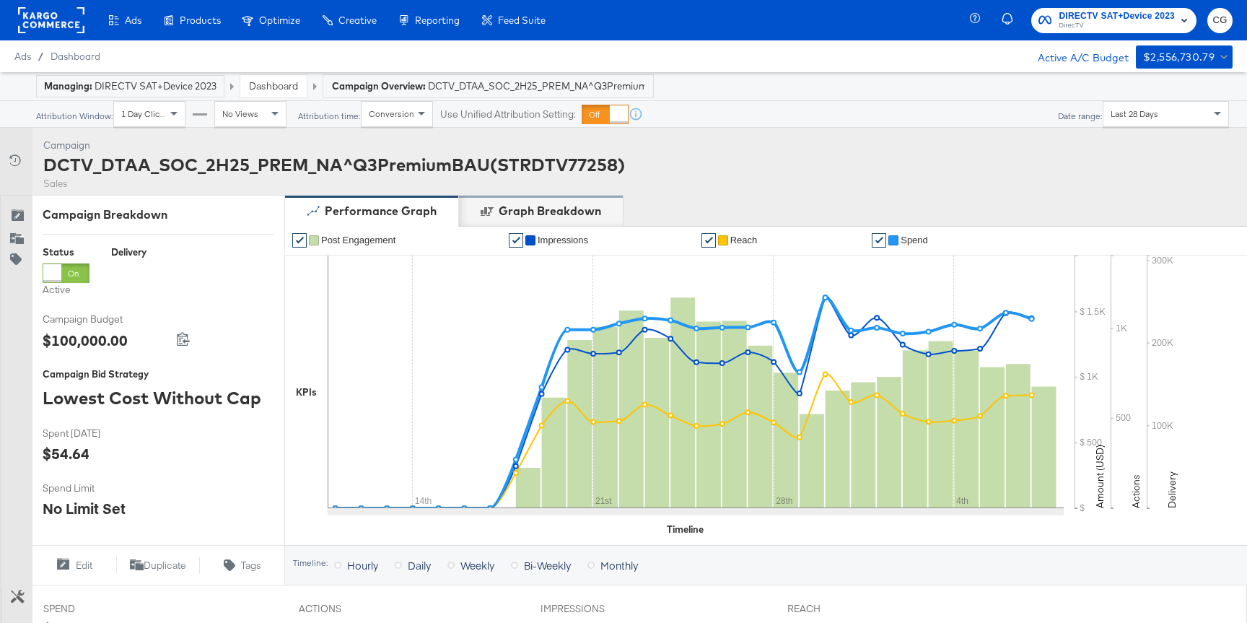
click at [527, 220] on div "Graph Breakdown" at bounding box center [541, 211] width 165 height 32
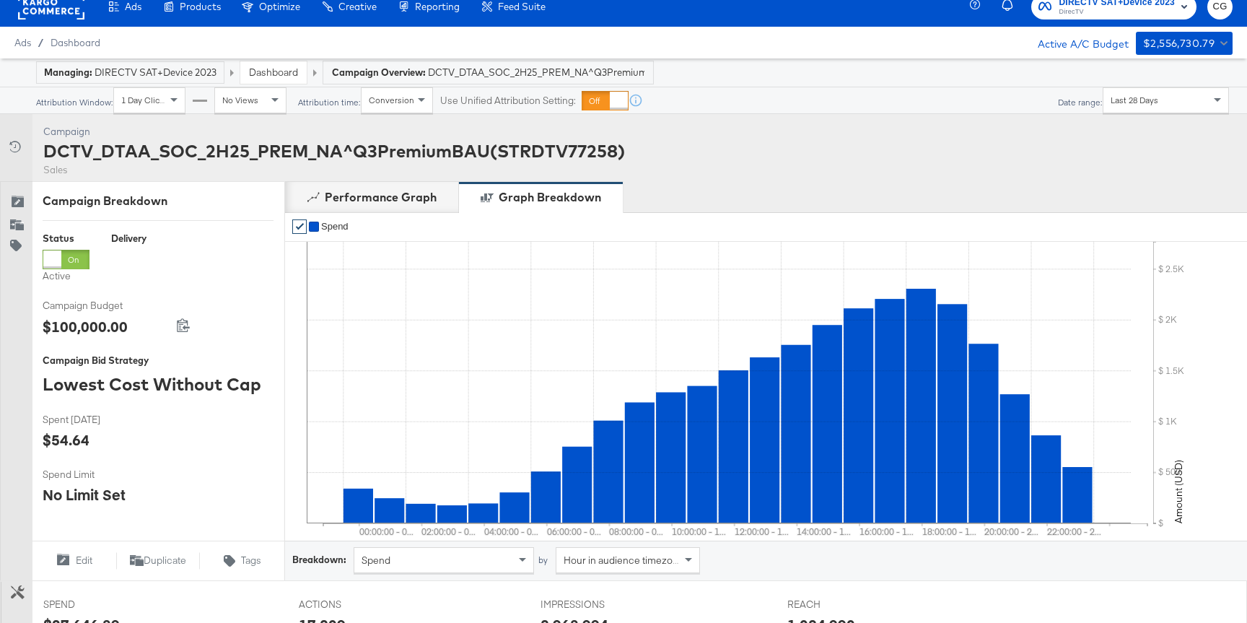
scroll to position [27, 0]
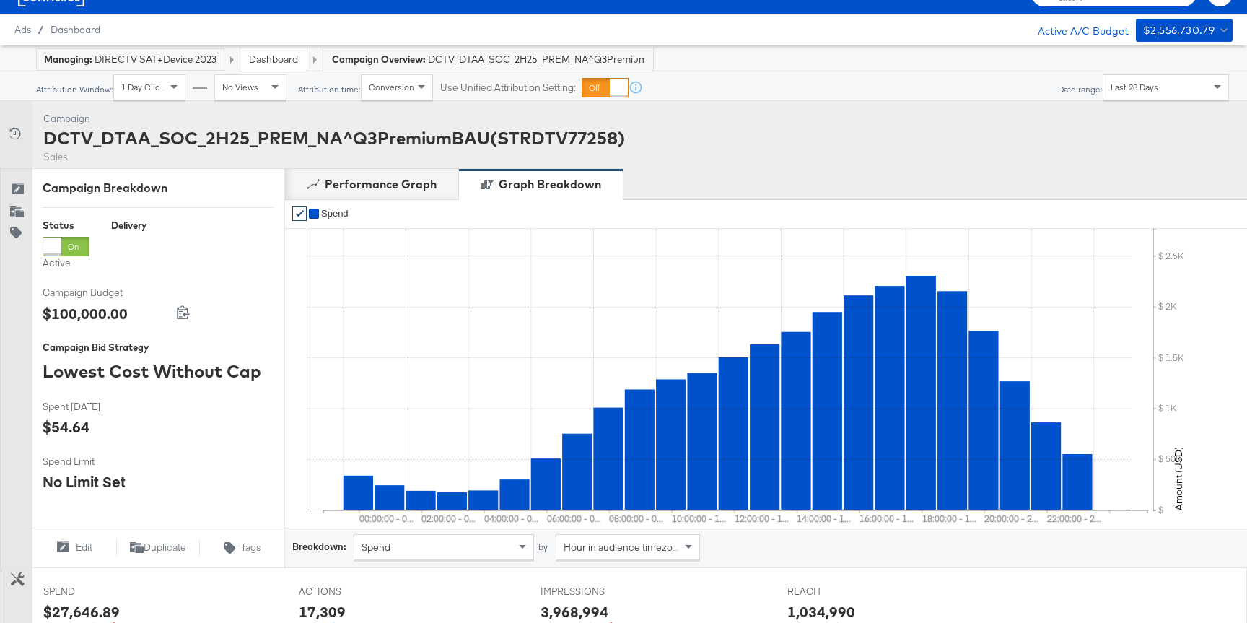
click at [819, 105] on div "Campaign Activity Campaign DCTV_DTAA_SOC_2H25_PREM_NA^Q3PremiumBAU(STRDTV77258)…" at bounding box center [623, 134] width 1247 height 67
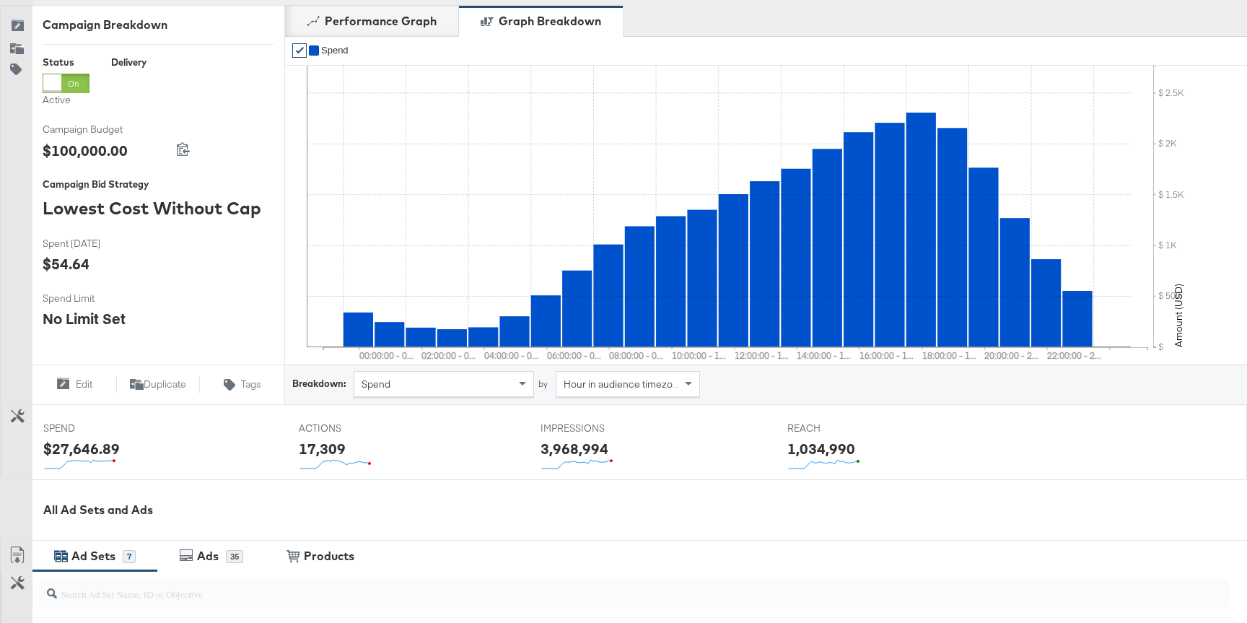
scroll to position [191, 0]
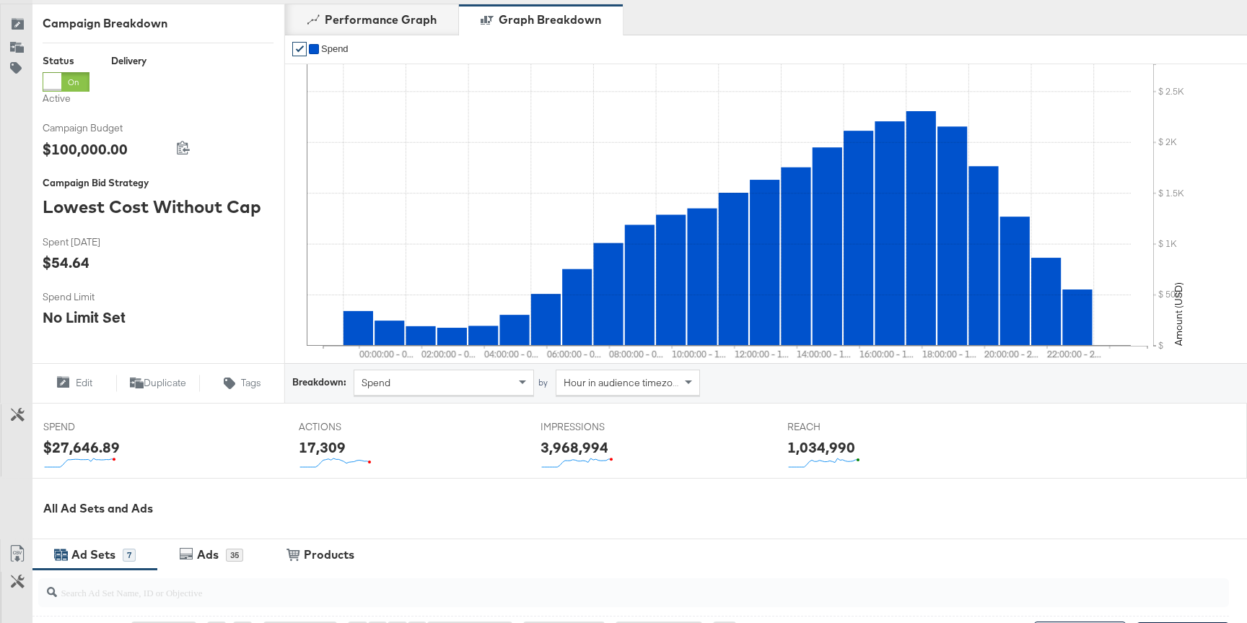
click at [447, 388] on div "Spend" at bounding box center [443, 382] width 179 height 25
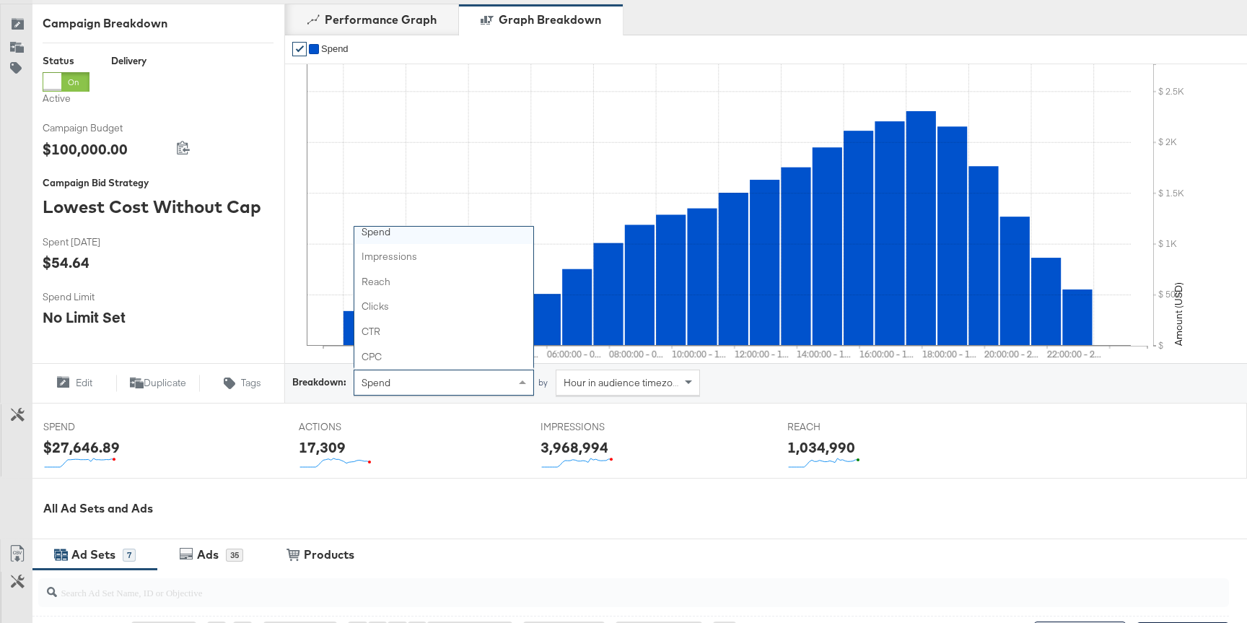
scroll to position [0, 0]
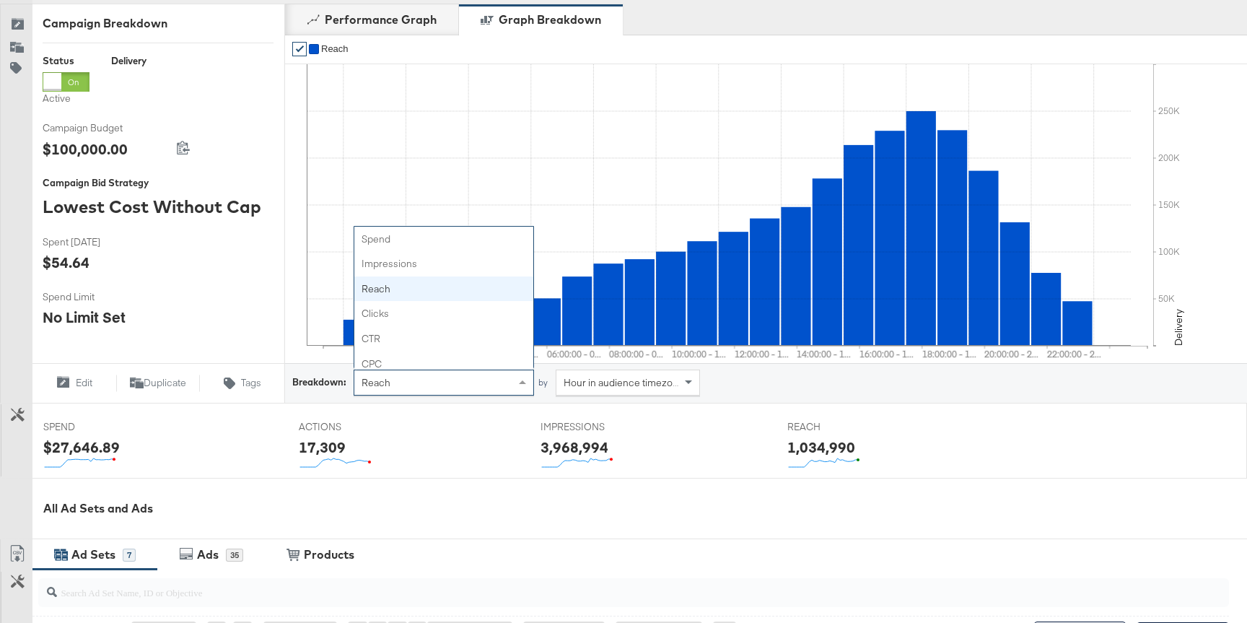
click at [429, 380] on div "Reach" at bounding box center [443, 382] width 179 height 25
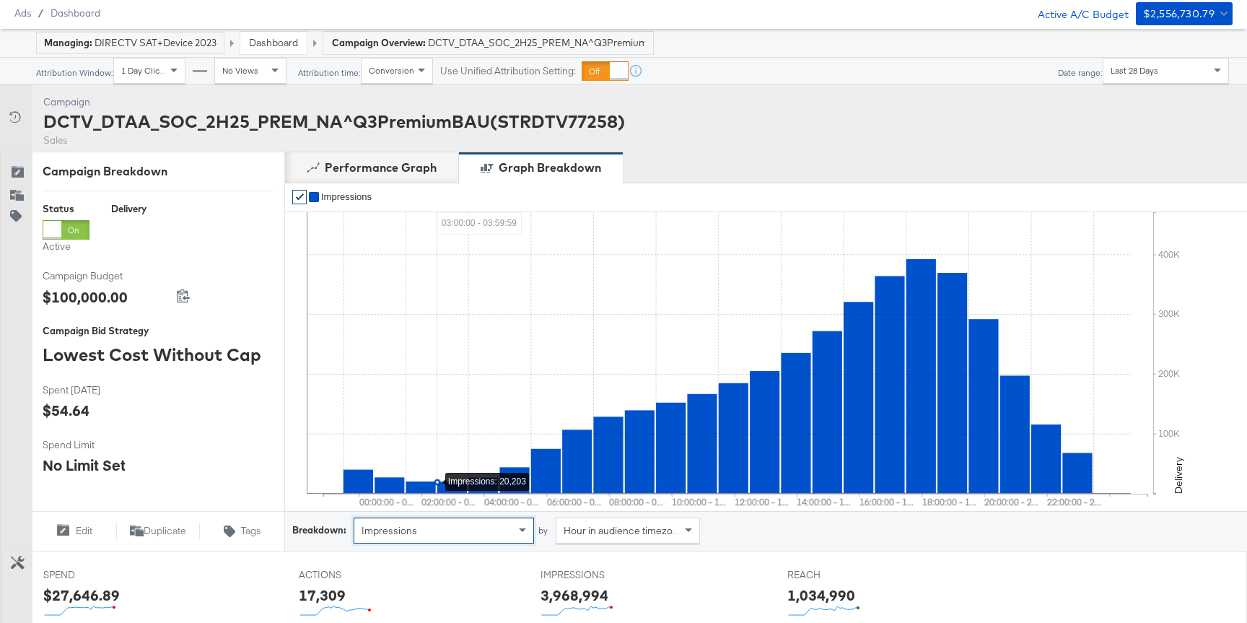
scroll to position [41, 0]
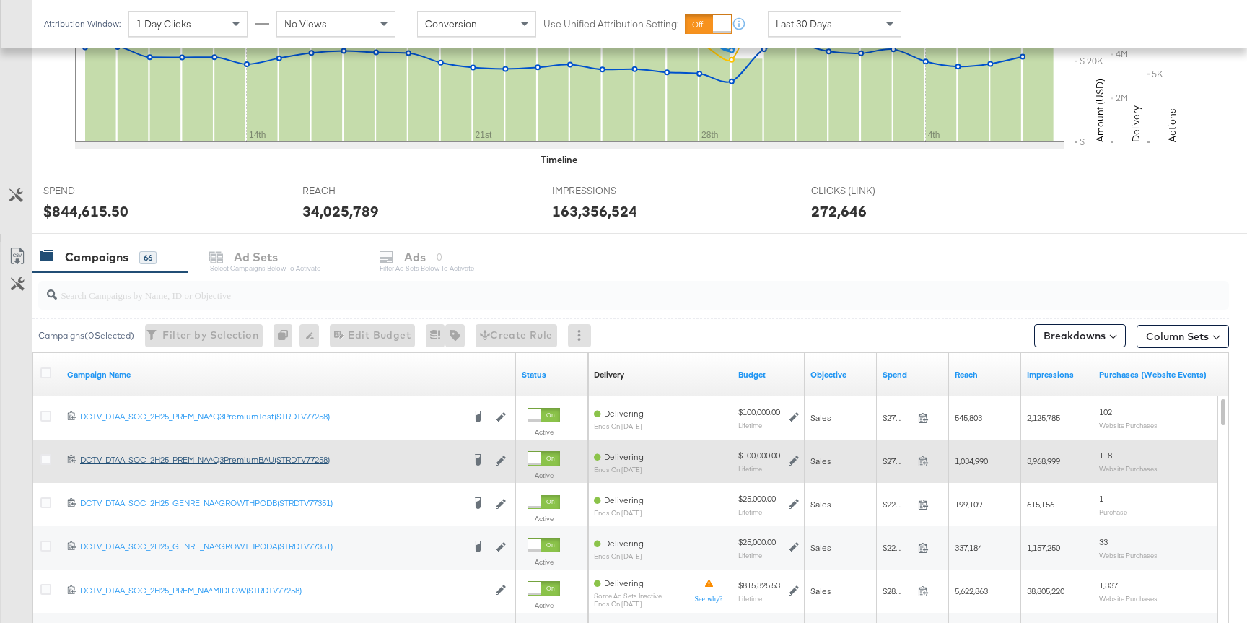
scroll to position [542, 0]
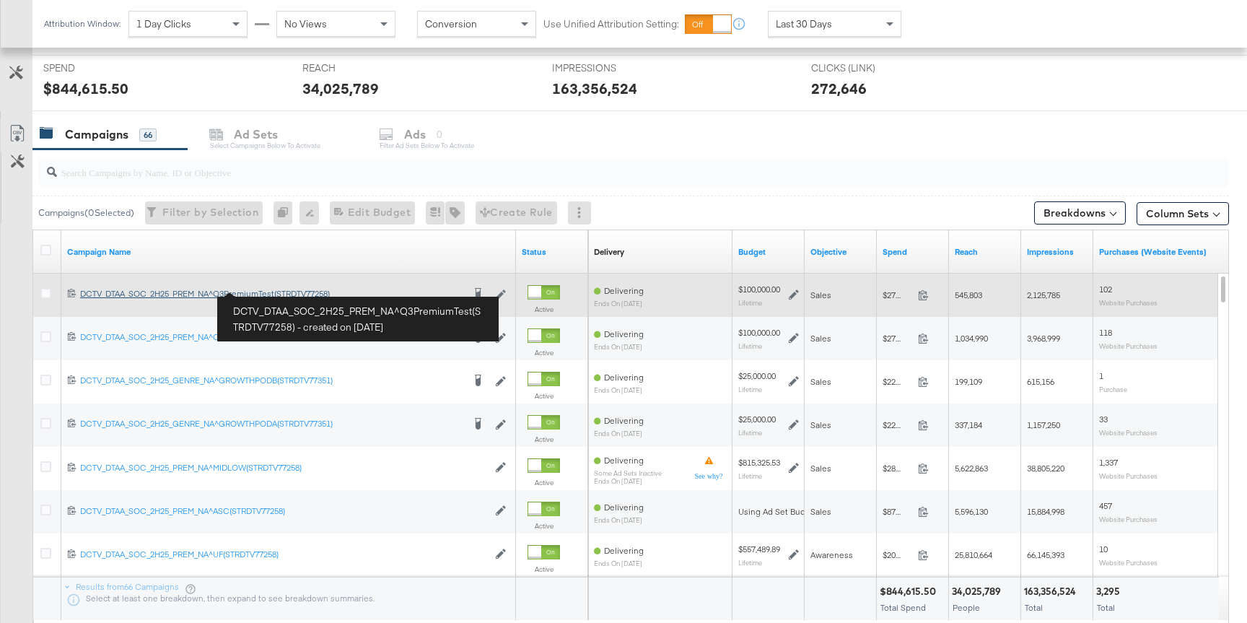
click at [250, 291] on div "DCTV_DTAA_SOC_2H25_PREM_NA^Q3PremiumTest(STRDTV77258) DCTV_DTAA_SOC_2H25_PREM_N…" at bounding box center [271, 294] width 382 height 12
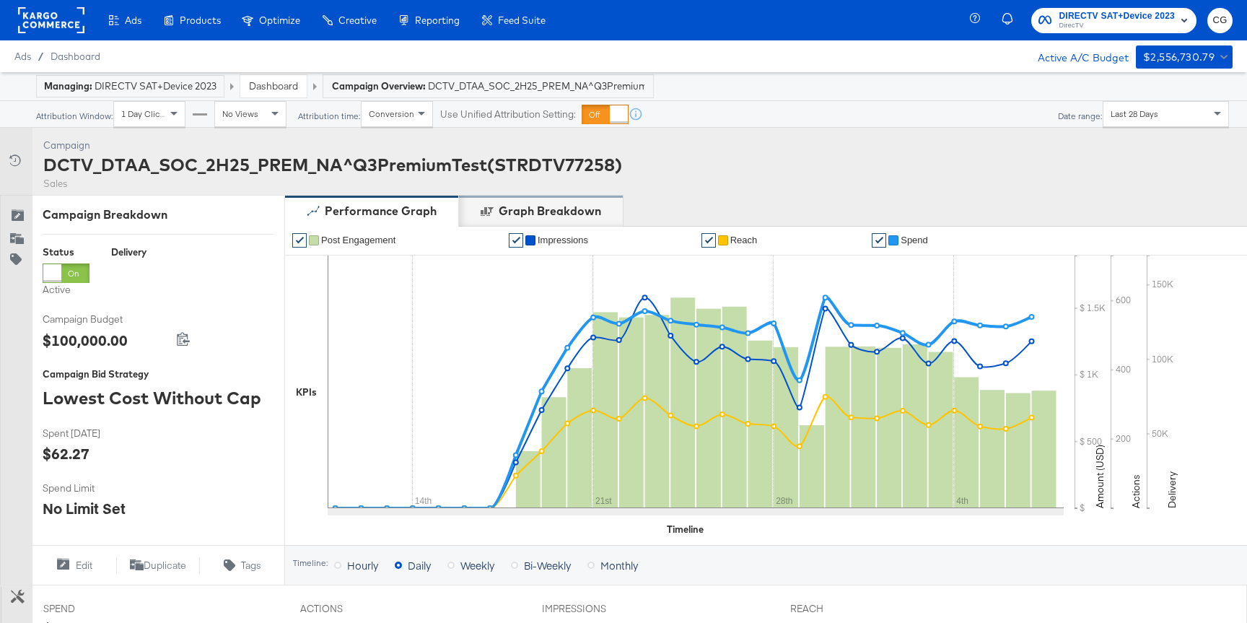
click at [520, 211] on div "Graph Breakdown" at bounding box center [550, 211] width 102 height 17
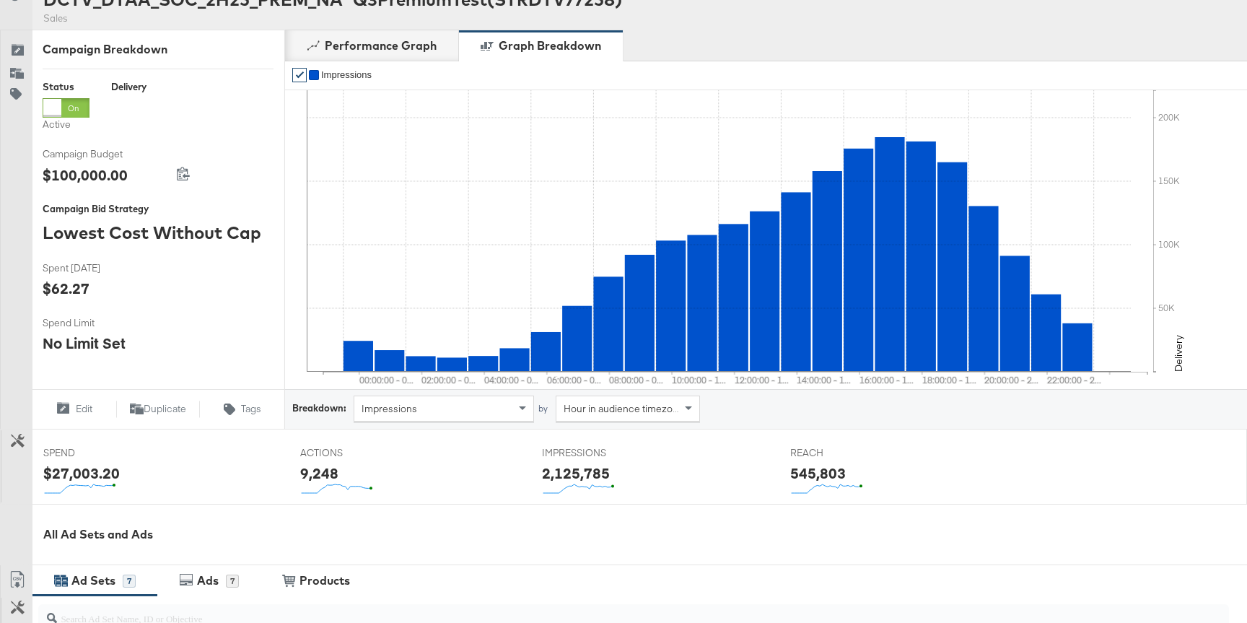
scroll to position [170, 0]
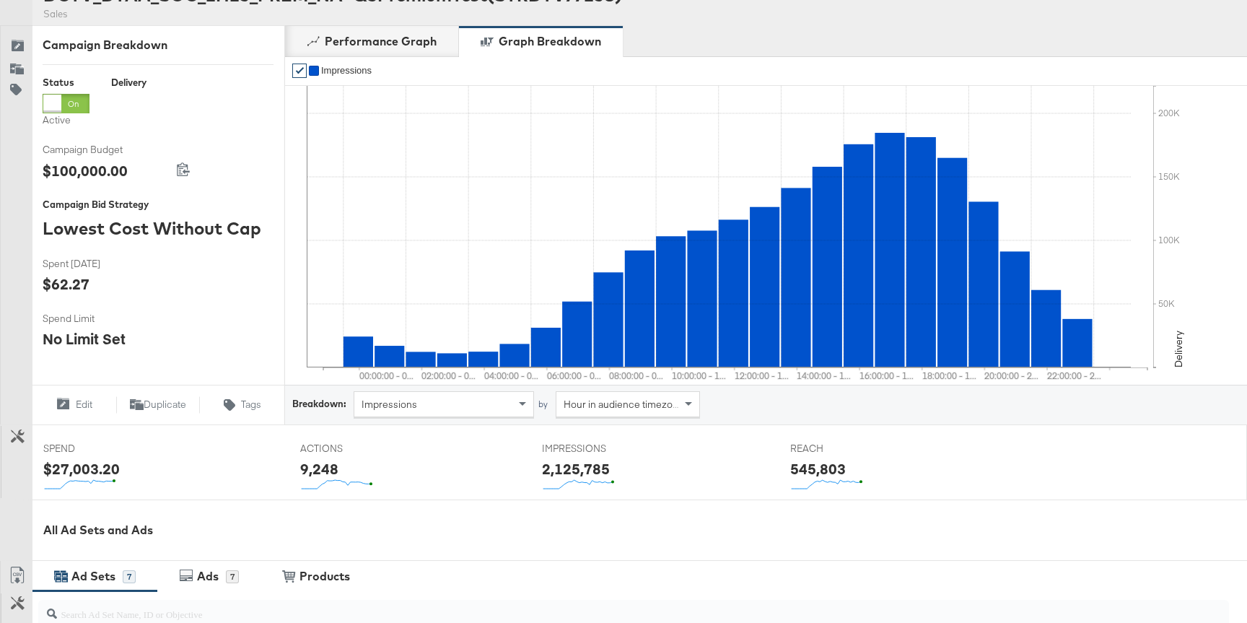
click at [463, 400] on div "Impressions" at bounding box center [443, 404] width 179 height 25
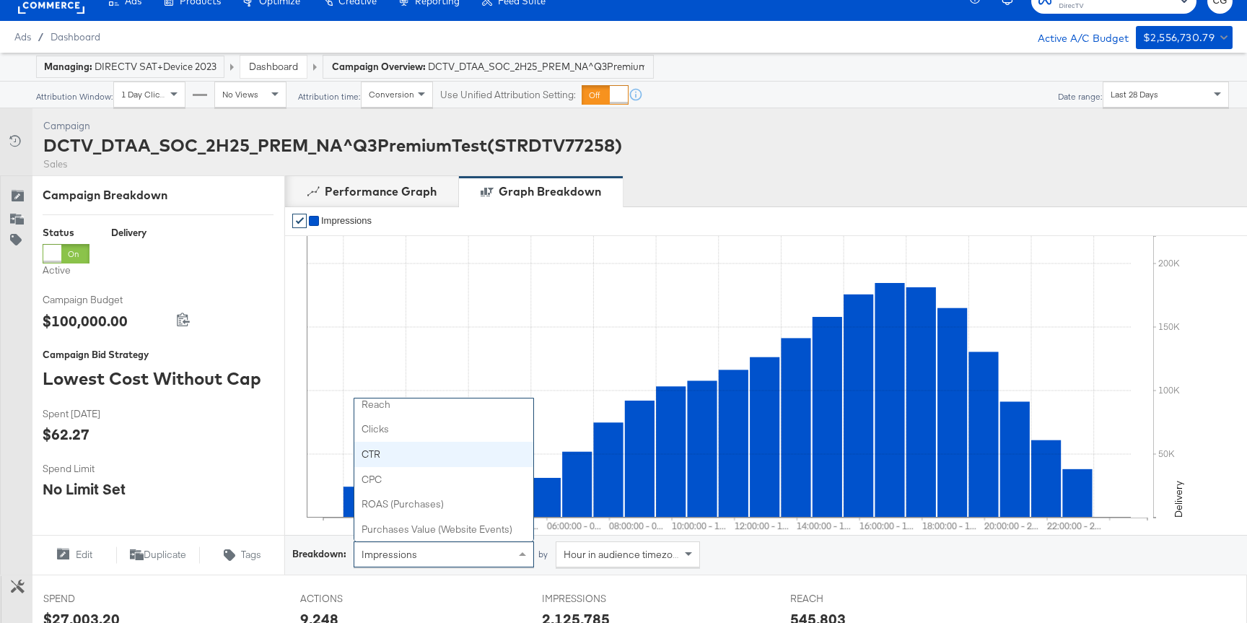
scroll to position [0, 0]
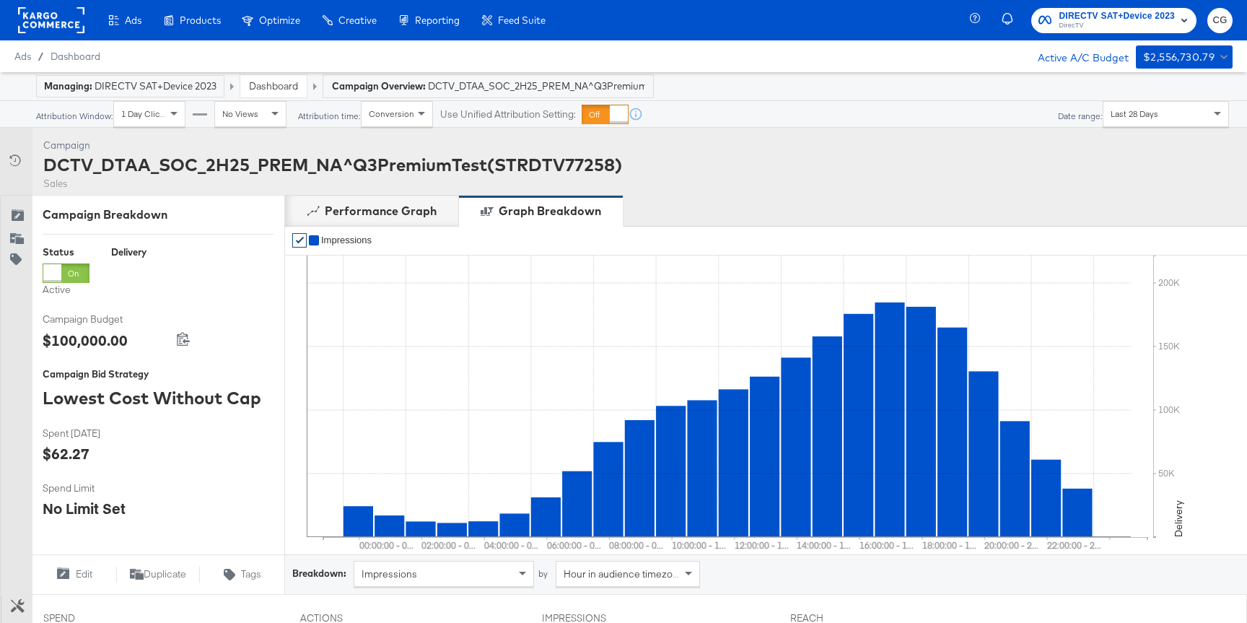
drag, startPoint x: 509, startPoint y: 146, endPoint x: 395, endPoint y: 159, distance: 114.7
click at [507, 146] on div "Campaign" at bounding box center [332, 146] width 579 height 14
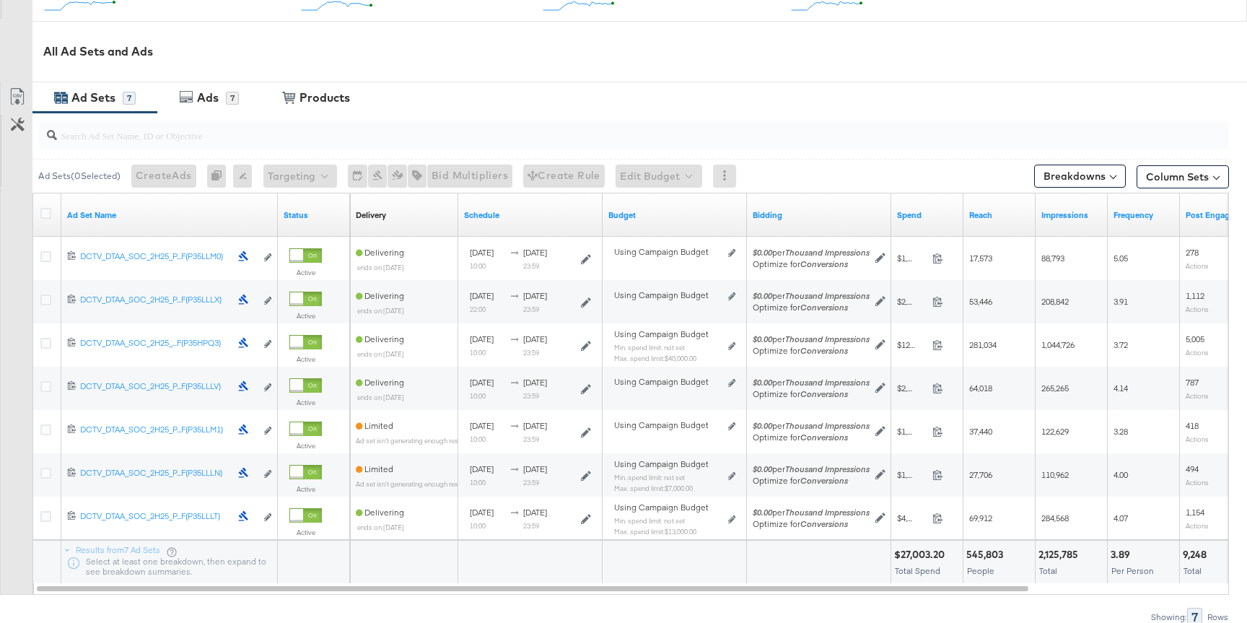
scroll to position [659, 0]
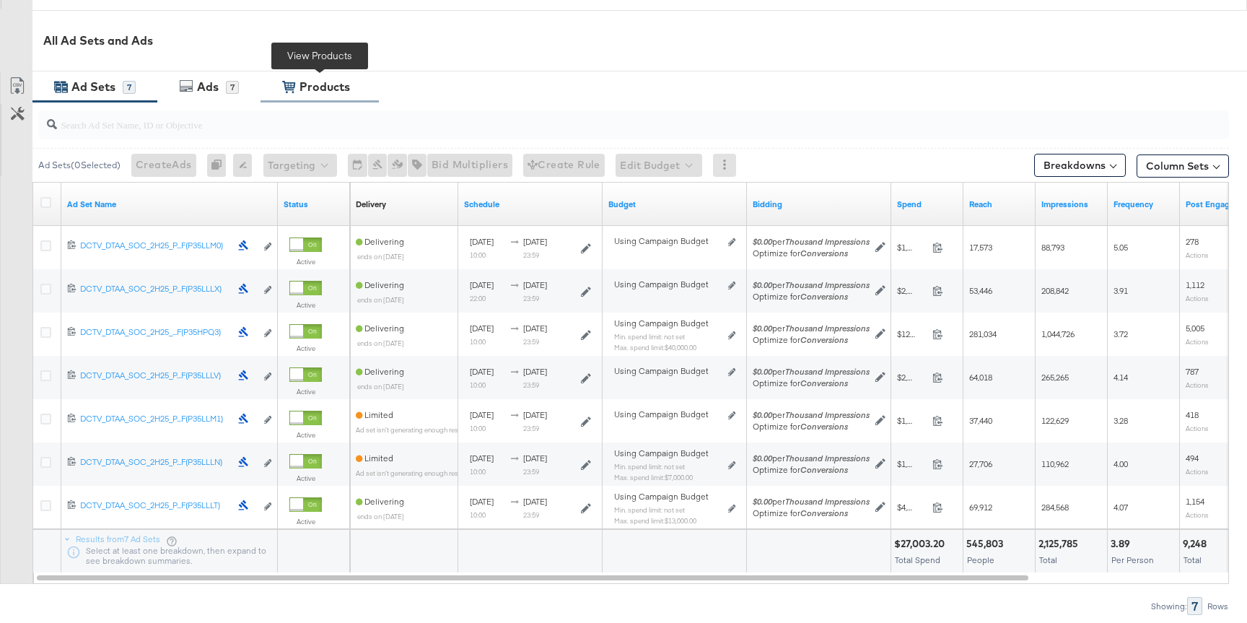
click at [295, 93] on div "View Products Products" at bounding box center [319, 87] width 75 height 17
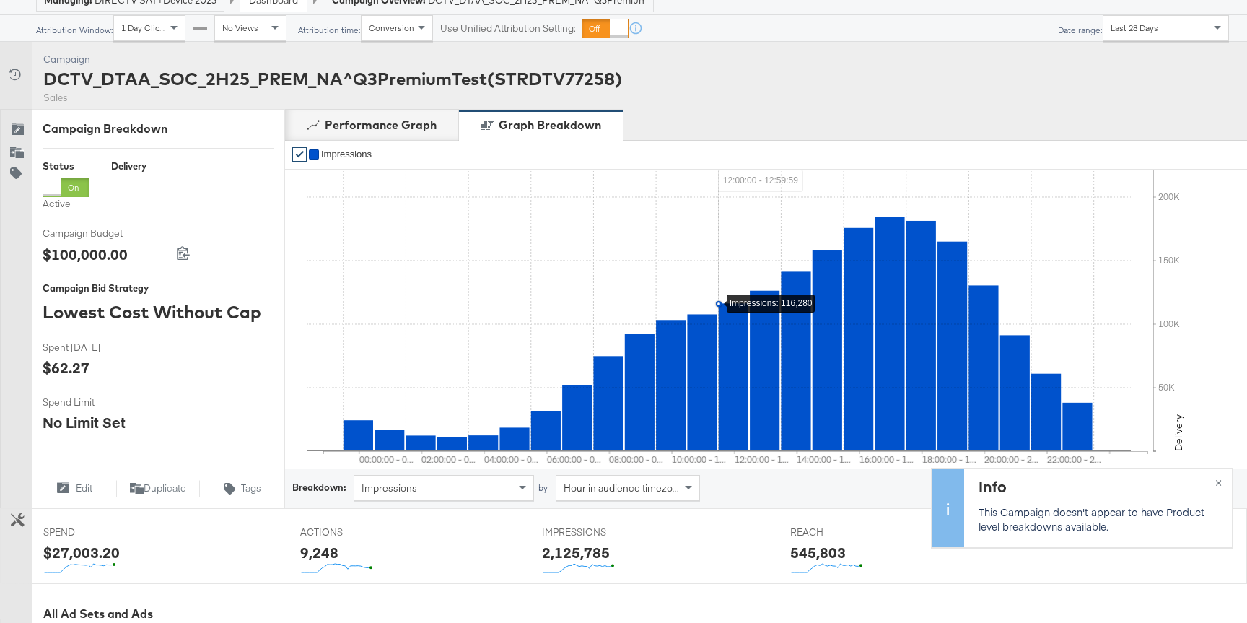
scroll to position [0, 0]
